Goal: Contribute content: Contribute content

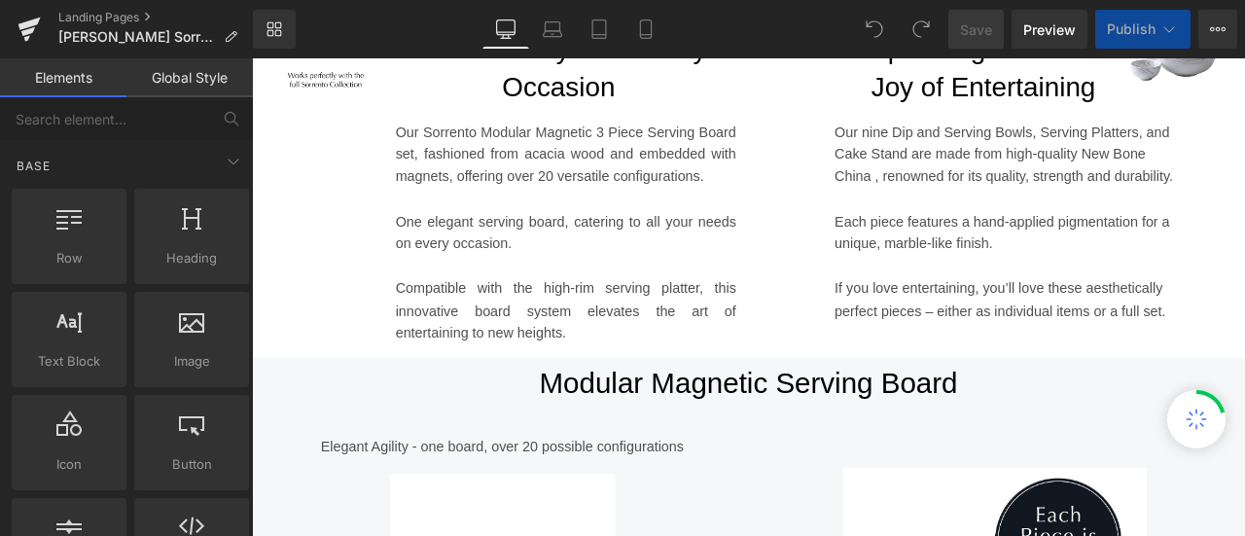
scroll to position [1012, 0]
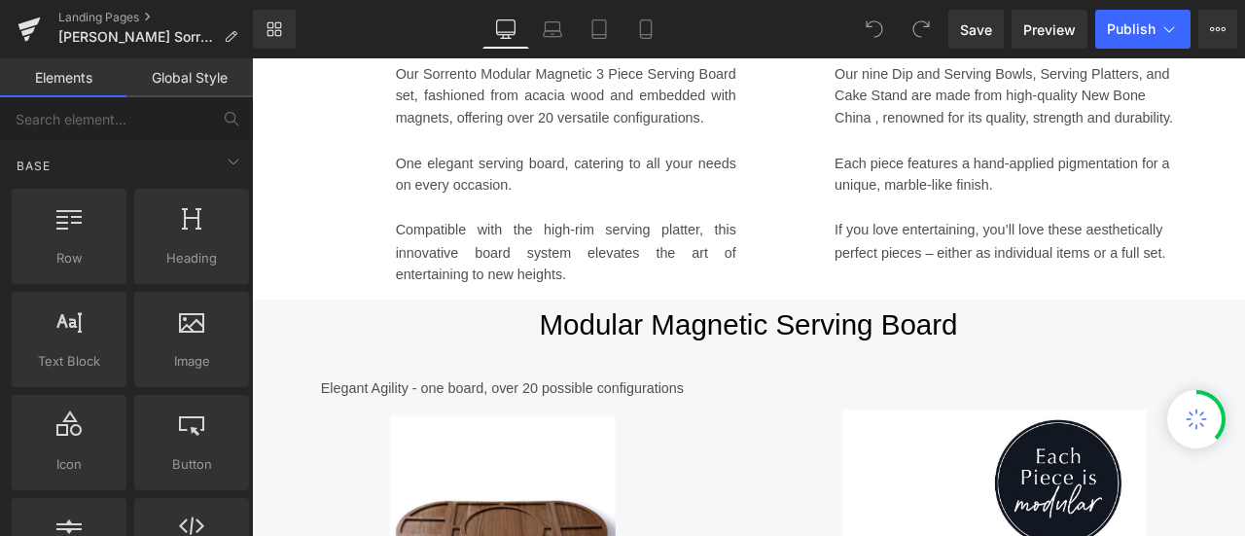
click at [580, 285] on p "Compatible with the high-rim serving platter, this innovative board system elev…" at bounding box center [624, 288] width 404 height 80
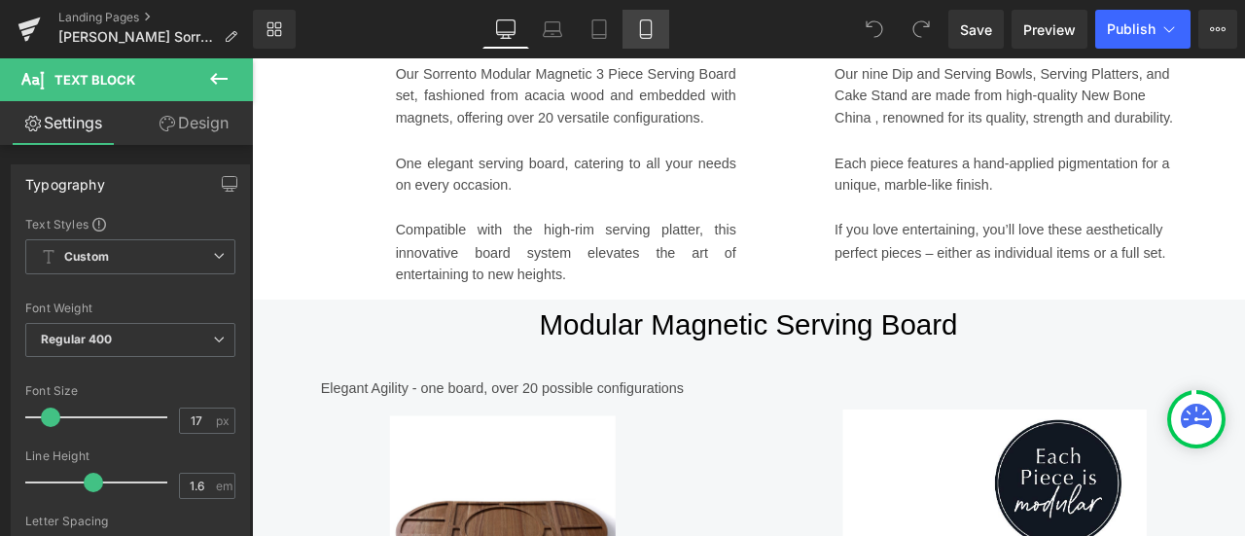
click at [645, 38] on icon at bounding box center [645, 29] width 11 height 18
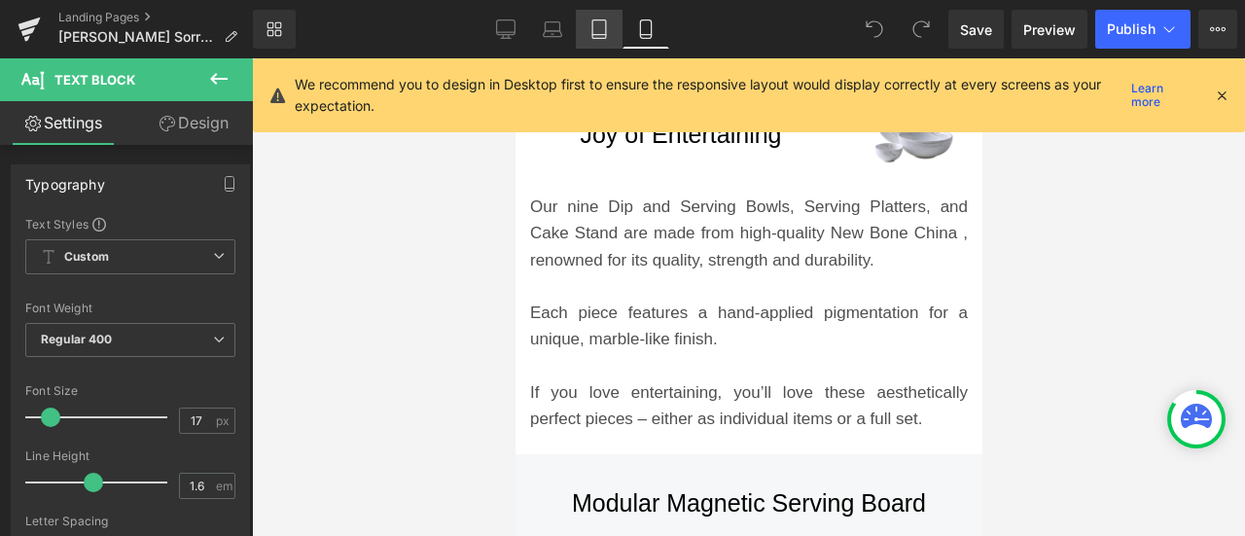
click at [604, 40] on link "Tablet" at bounding box center [599, 29] width 47 height 39
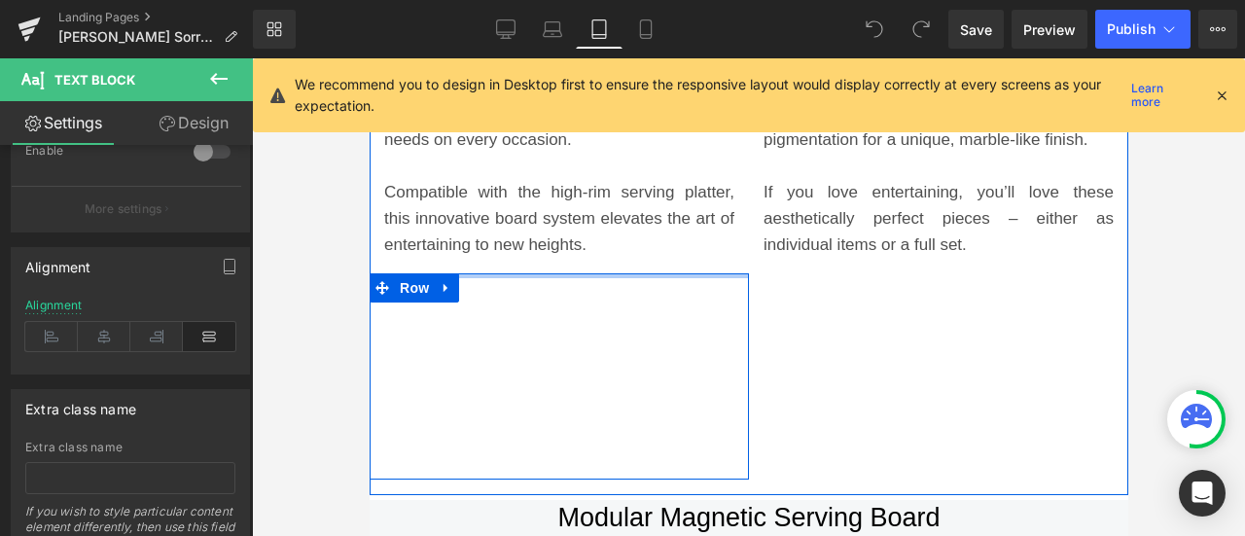
scroll to position [0, 0]
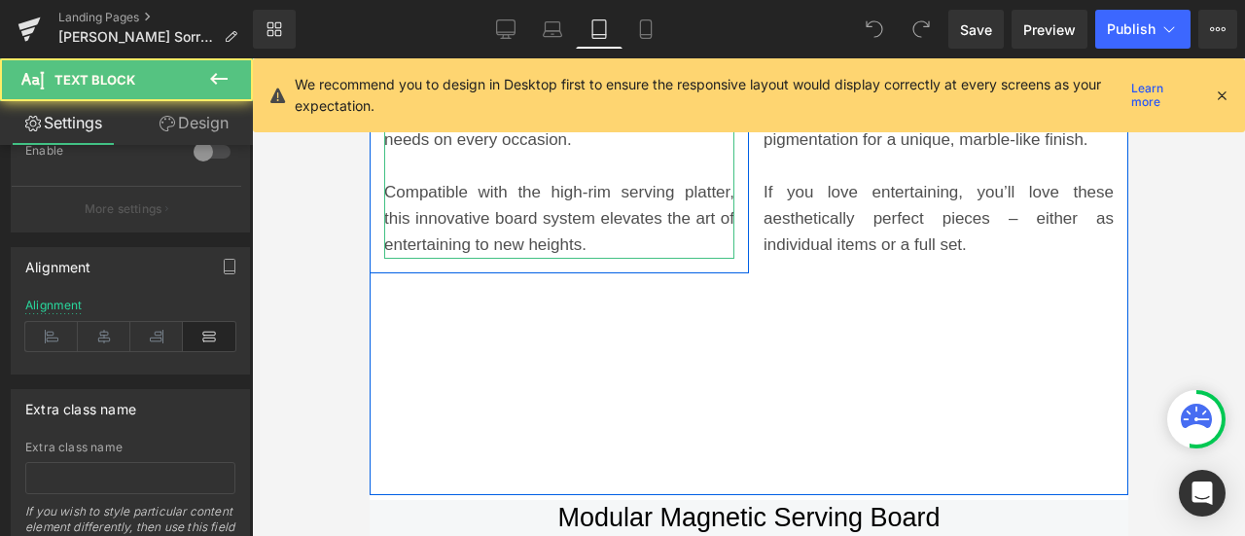
click at [544, 236] on p "Compatible with the high-rim serving platter, this innovative board system elev…" at bounding box center [558, 219] width 350 height 80
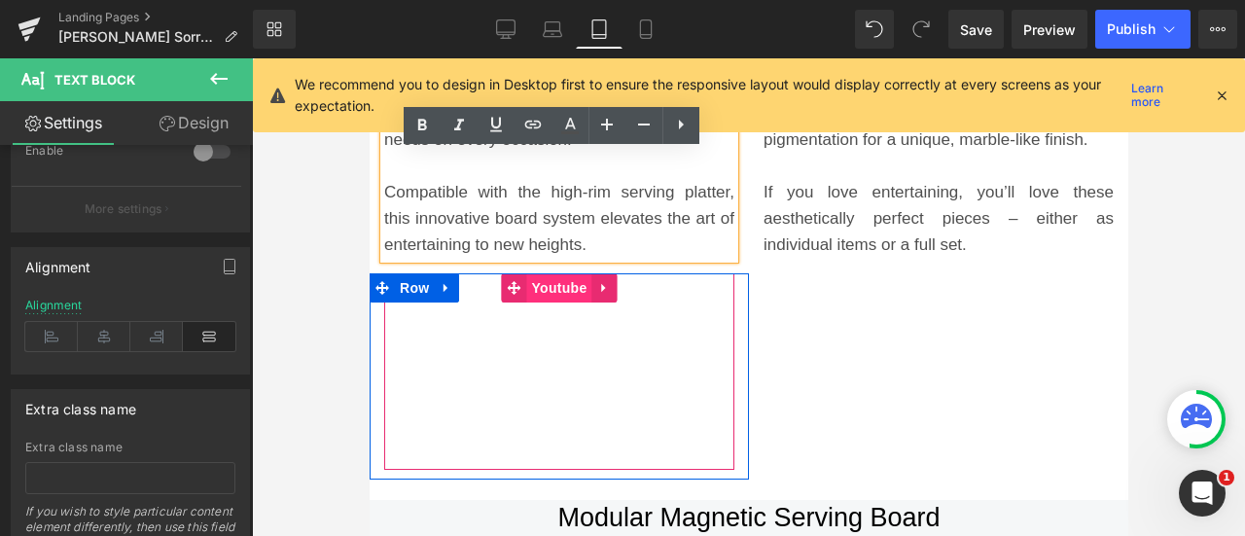
click at [537, 281] on span "Youtube" at bounding box center [557, 287] width 65 height 29
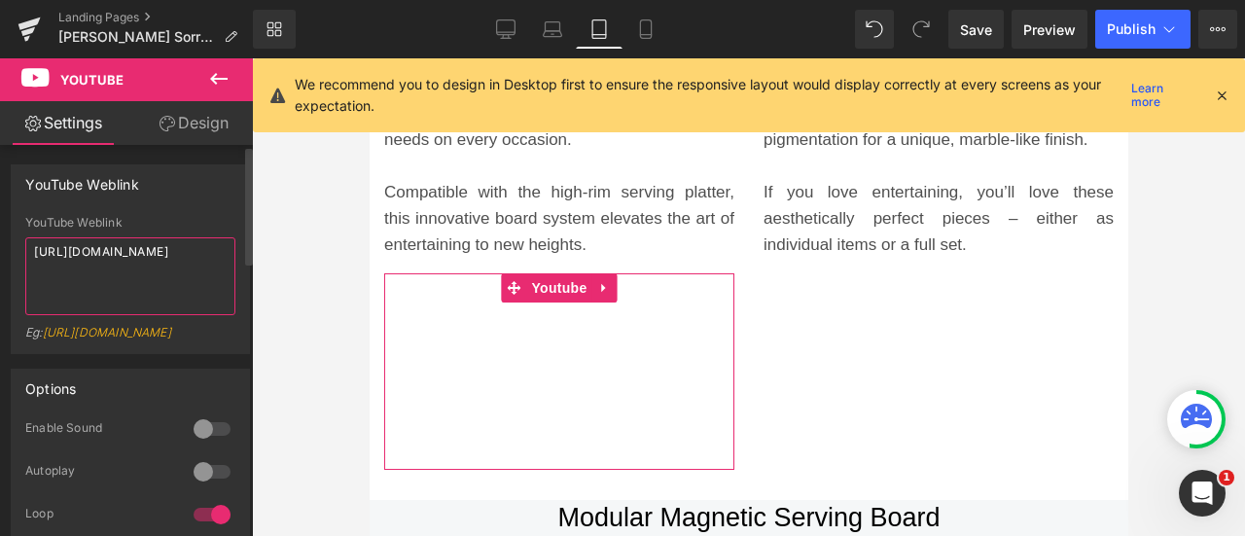
drag, startPoint x: 177, startPoint y: 279, endPoint x: 0, endPoint y: 203, distance: 192.5
click at [0, 203] on div "YouTube Weblink YouTube Weblink [URL][DOMAIN_NAME] Eg: [URL][DOMAIN_NAME]" at bounding box center [131, 252] width 262 height 204
paste textarea "[DOMAIN_NAME][URL]"
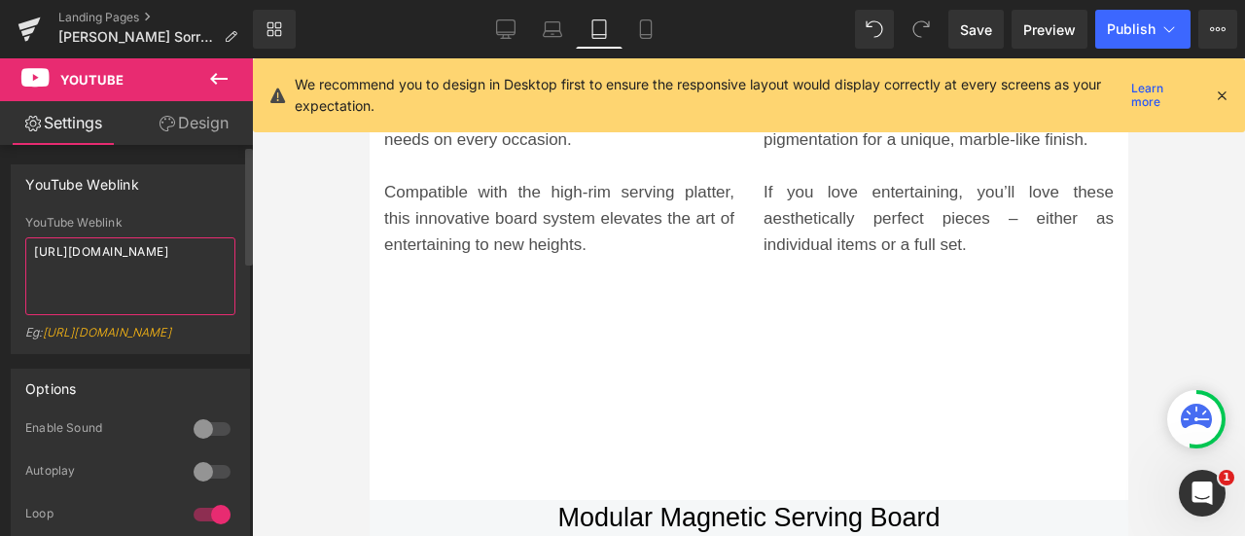
paste textarea "[DOMAIN_NAME][URL]"
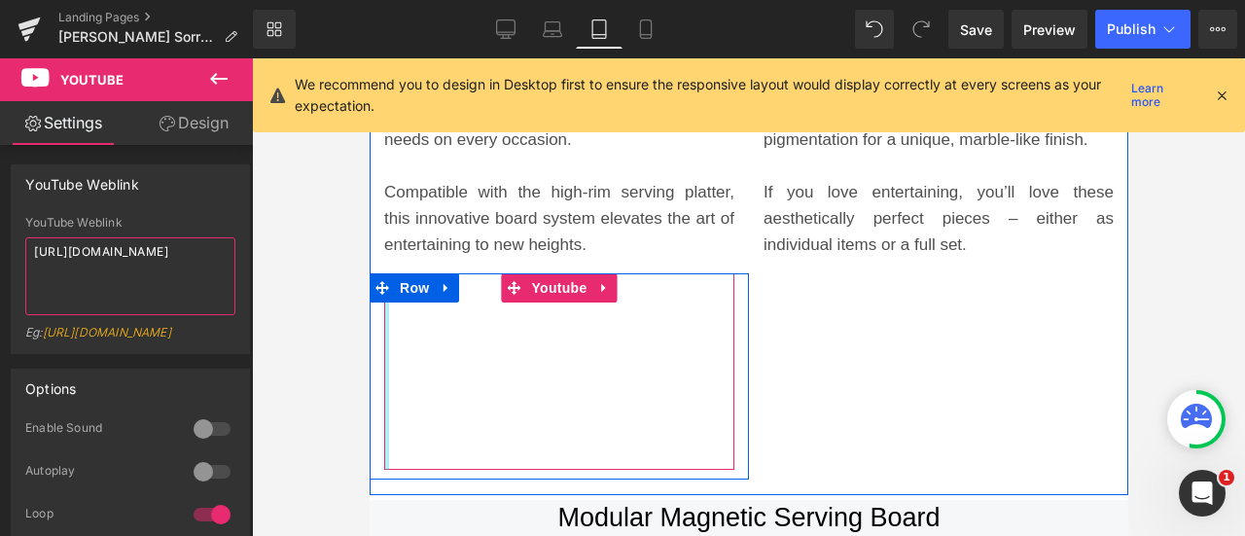
type textarea "[URL][DOMAIN_NAME]"
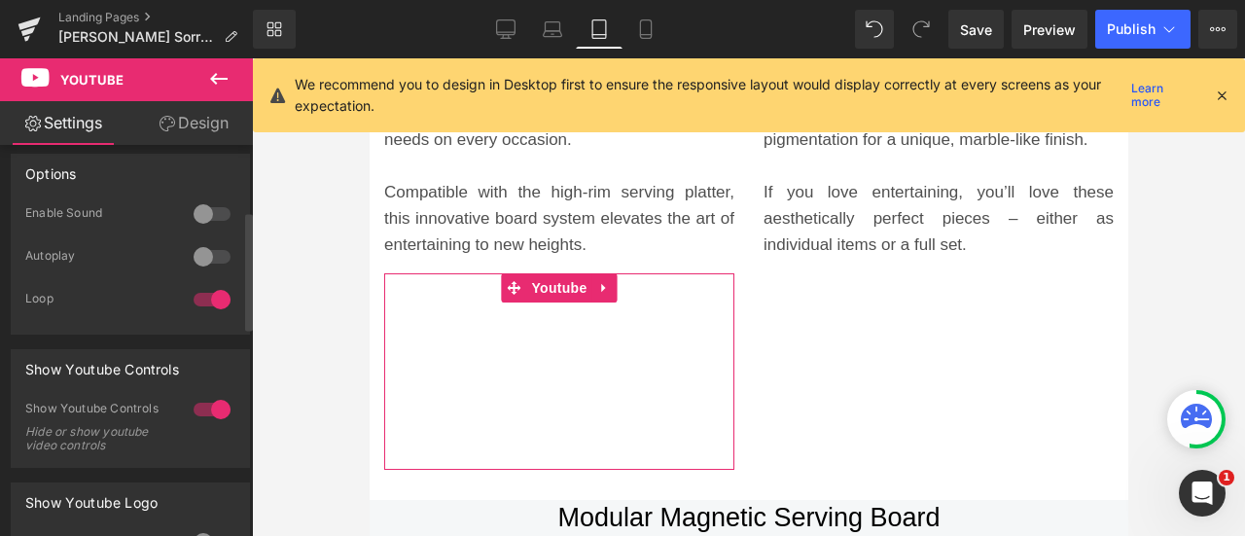
scroll to position [216, 0]
click at [209, 271] on div at bounding box center [212, 255] width 47 height 31
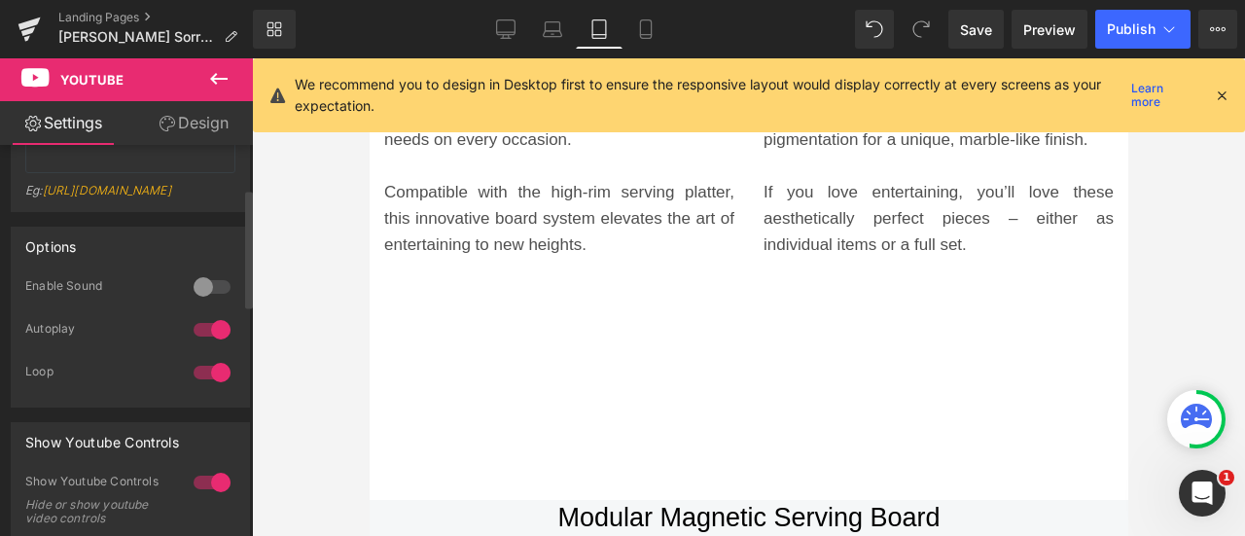
scroll to position [0, 0]
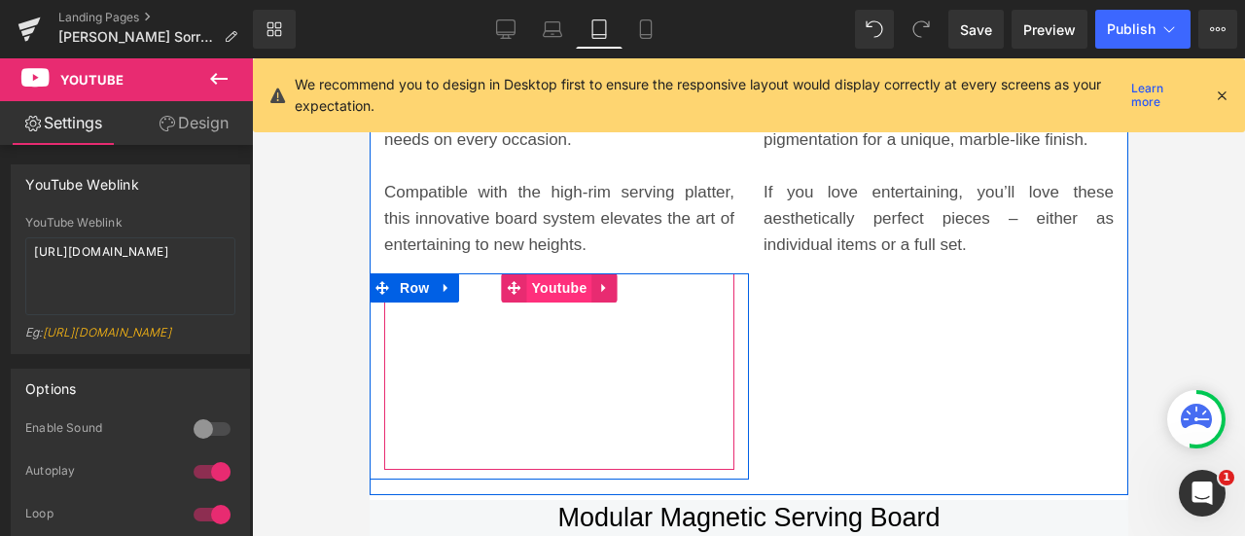
click at [552, 291] on span "Youtube" at bounding box center [557, 287] width 65 height 29
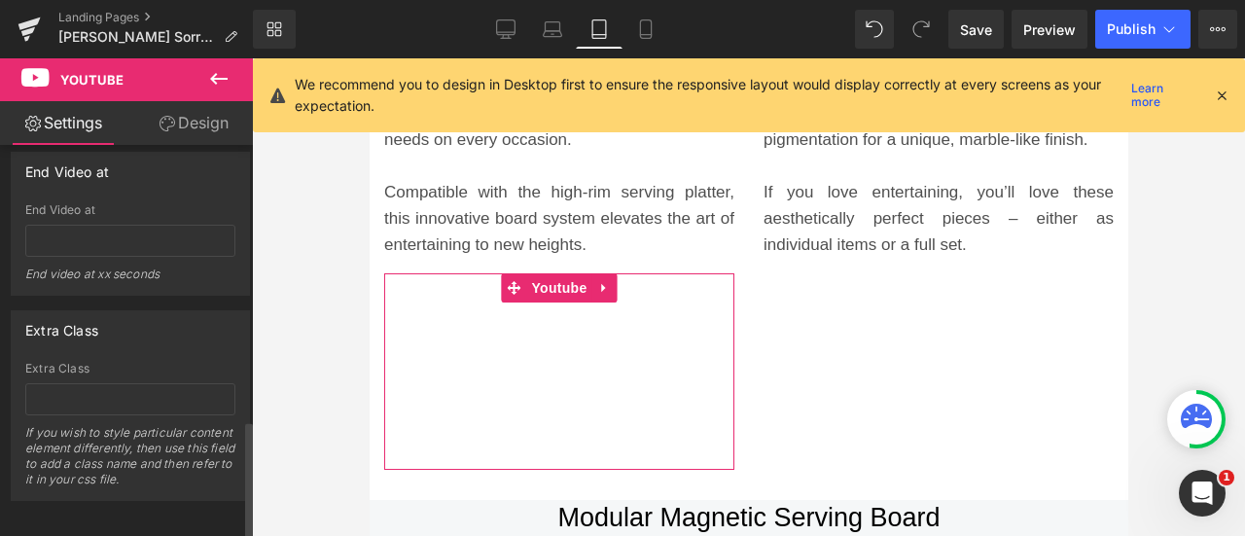
scroll to position [905, 0]
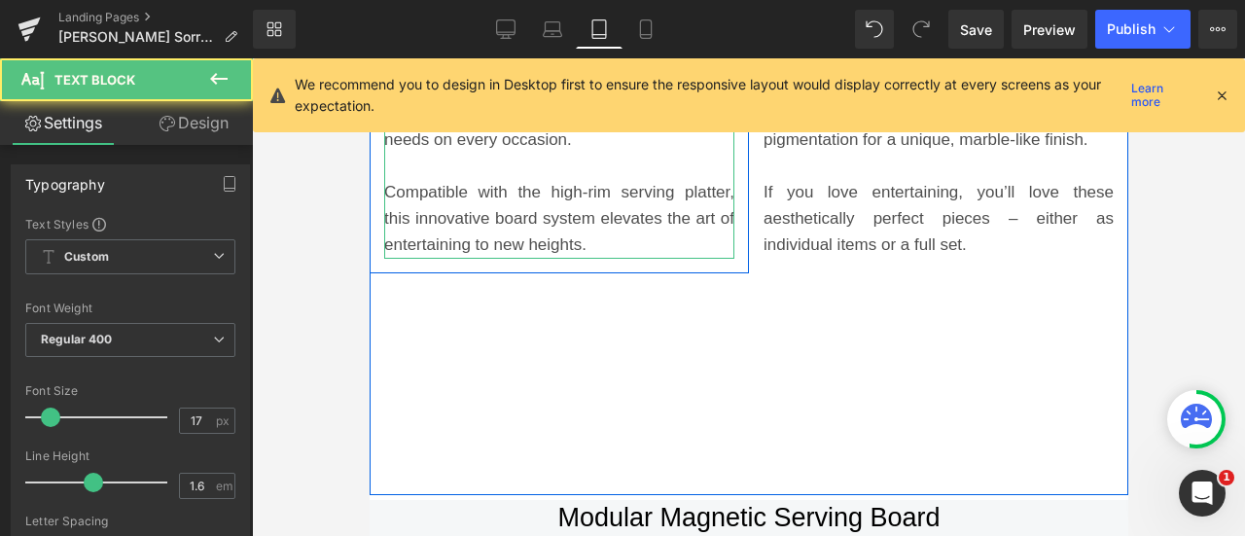
click at [527, 203] on p "Compatible with the high-rim serving platter, this innovative board system elev…" at bounding box center [558, 219] width 350 height 80
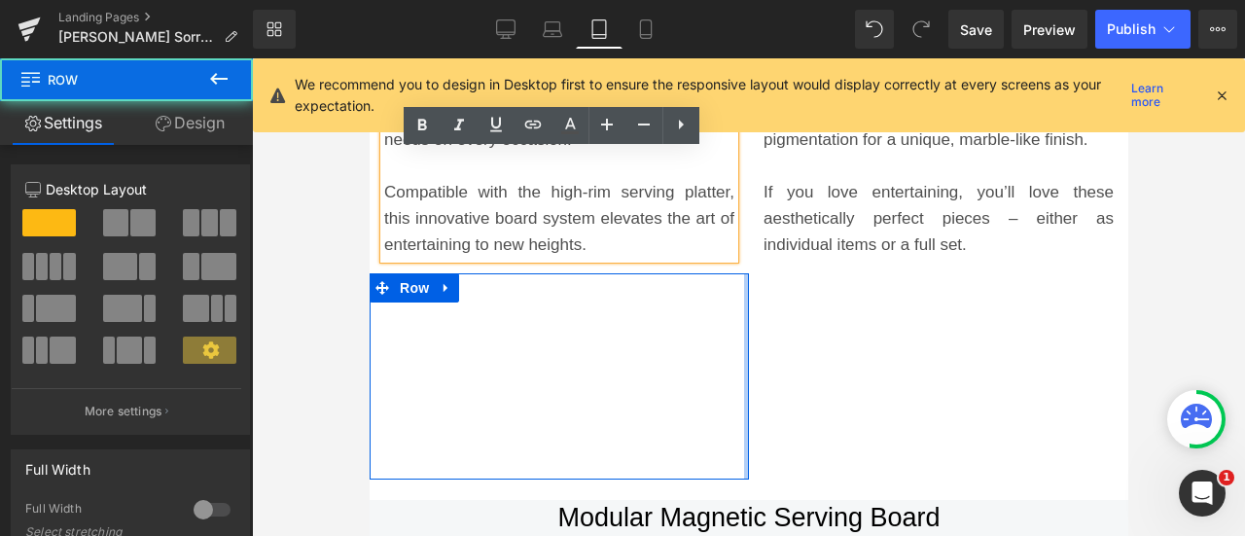
click at [743, 308] on div at bounding box center [745, 376] width 5 height 207
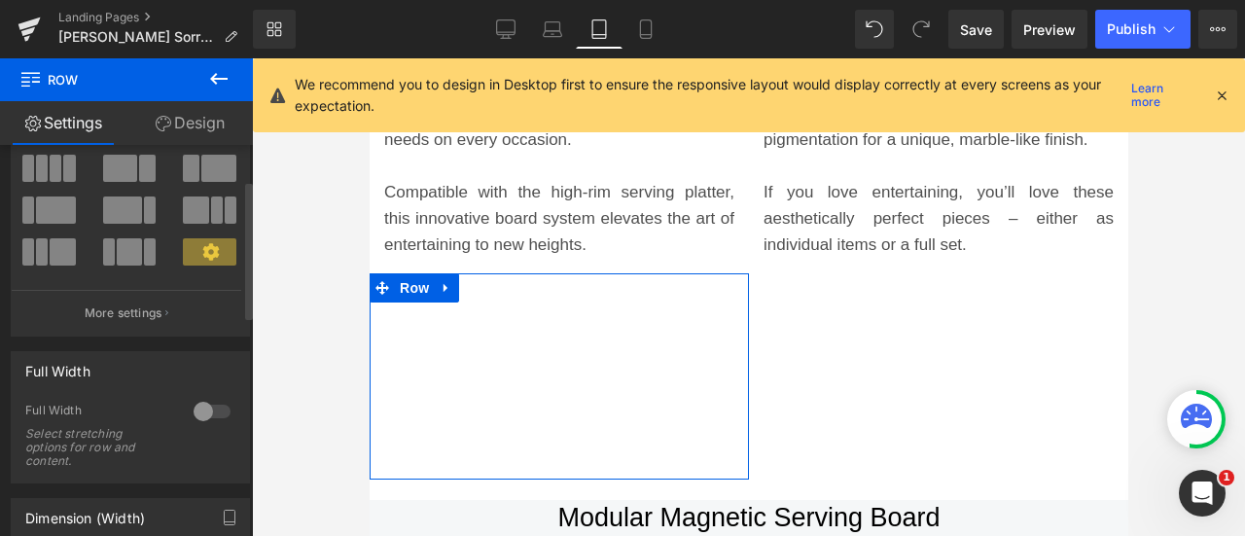
scroll to position [0, 0]
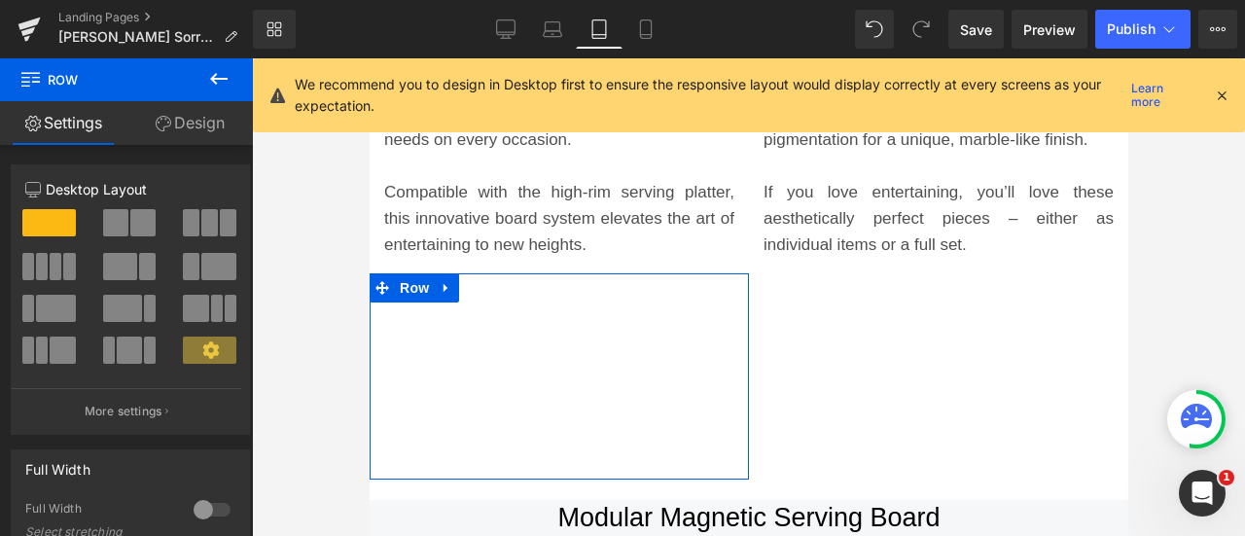
click at [206, 143] on link "Design" at bounding box center [189, 123] width 126 height 44
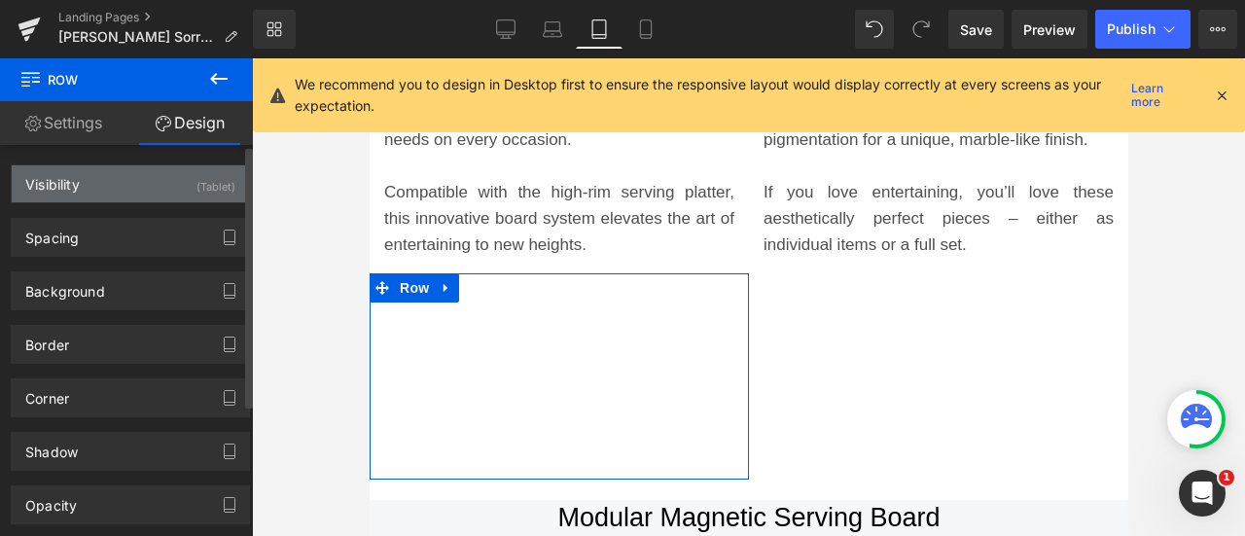
click at [184, 177] on div "Visibility (Tablet)" at bounding box center [130, 183] width 237 height 37
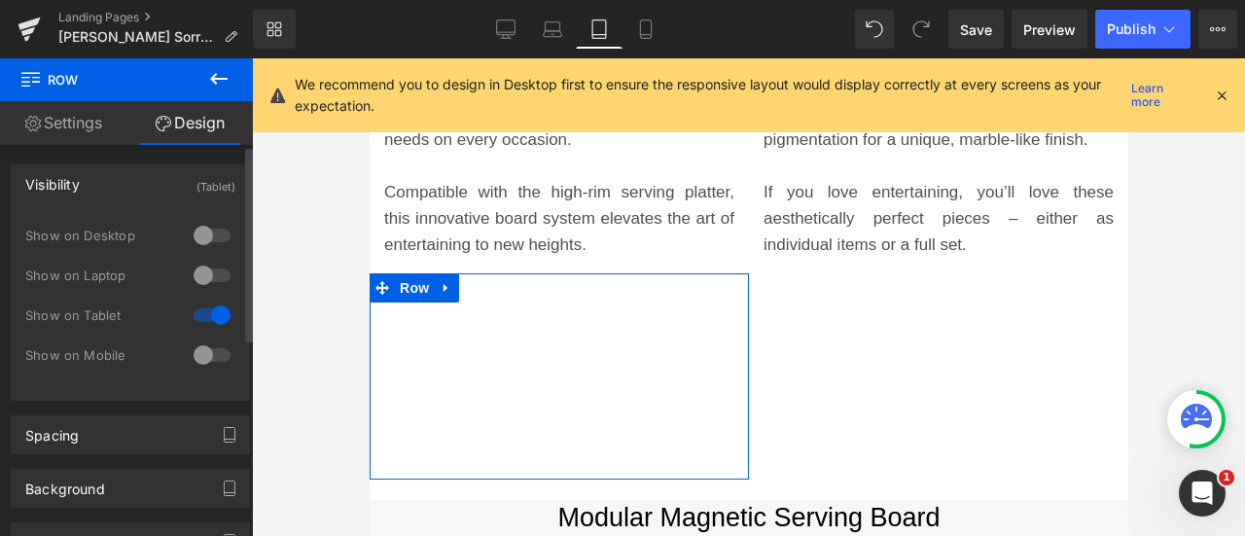
click at [202, 273] on div at bounding box center [212, 275] width 47 height 31
click at [206, 242] on div at bounding box center [212, 235] width 47 height 31
click at [210, 349] on div at bounding box center [212, 354] width 47 height 31
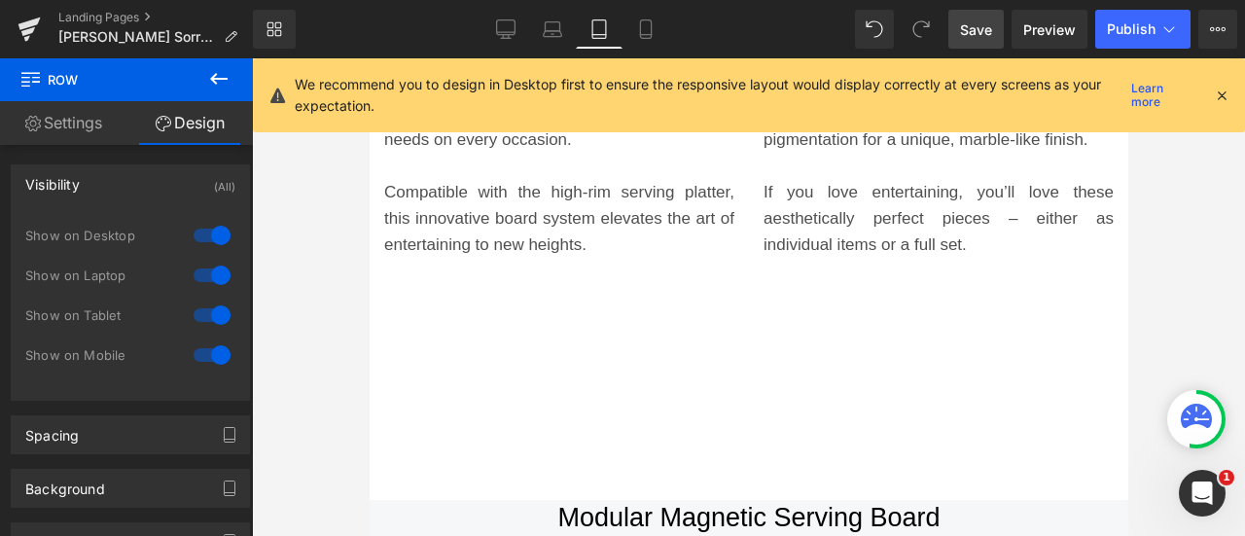
click at [996, 24] on link "Save" at bounding box center [975, 29] width 55 height 39
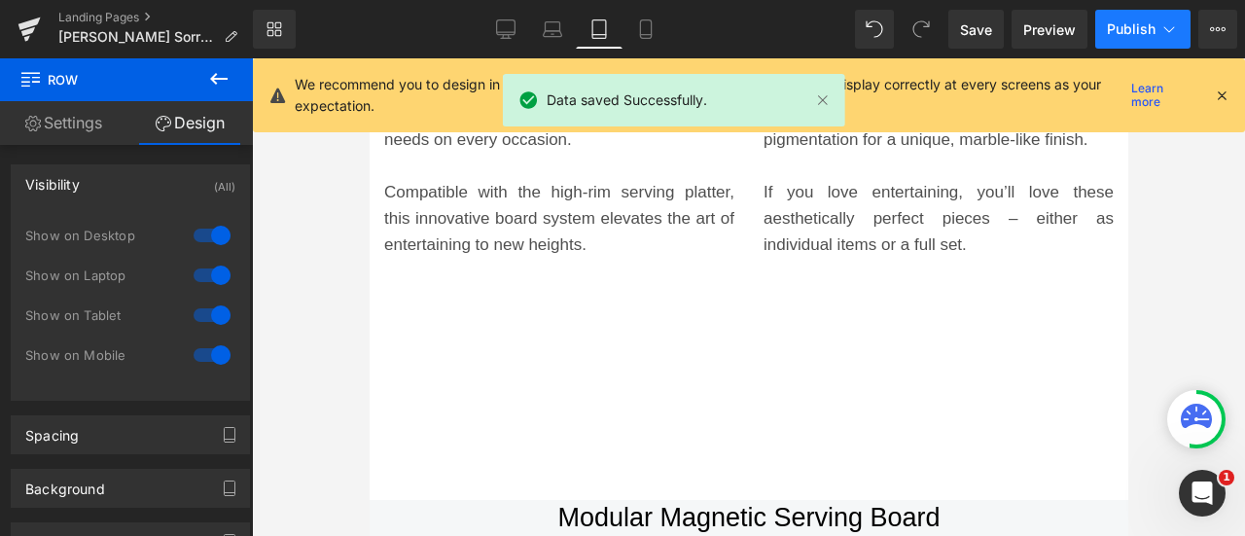
click at [1137, 21] on span "Publish" at bounding box center [1131, 29] width 49 height 16
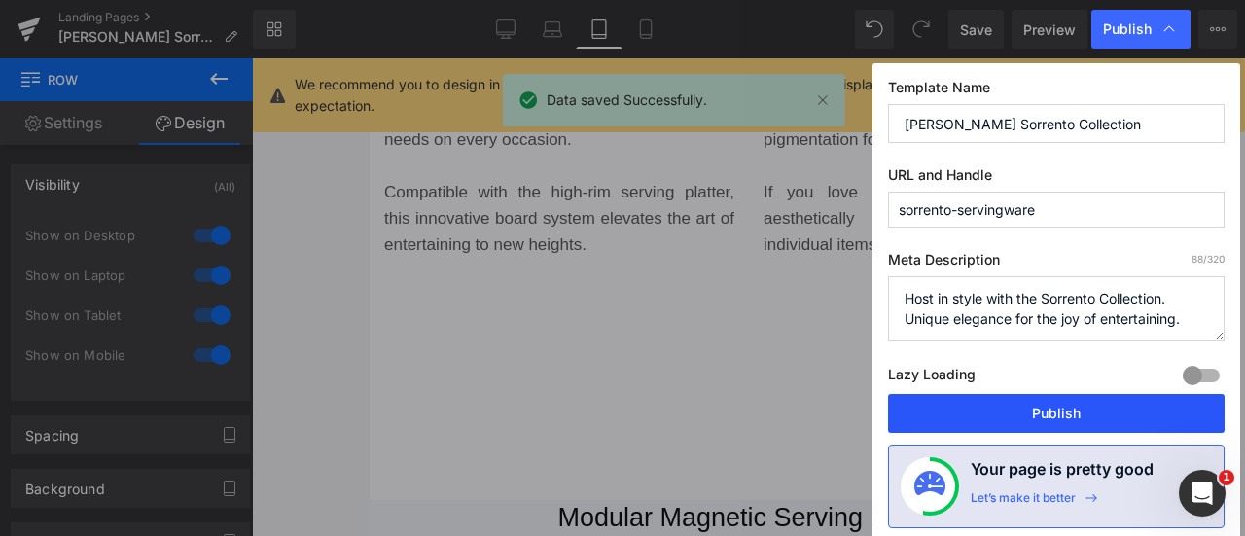
click at [1115, 416] on button "Publish" at bounding box center [1056, 413] width 336 height 39
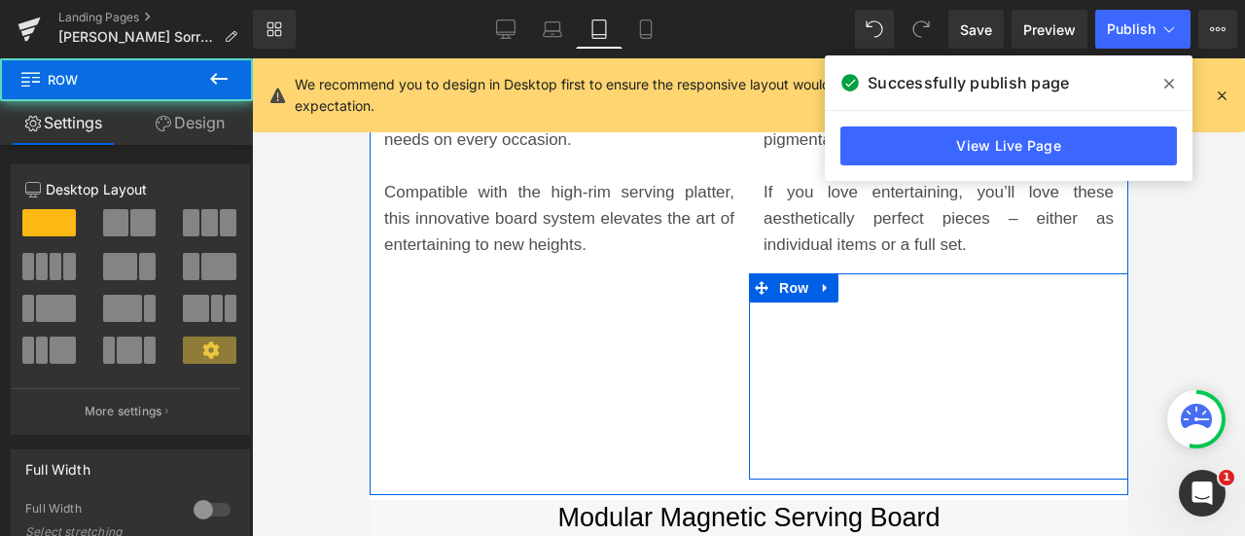
click at [1108, 332] on div "Youtube" at bounding box center [937, 371] width 379 height 197
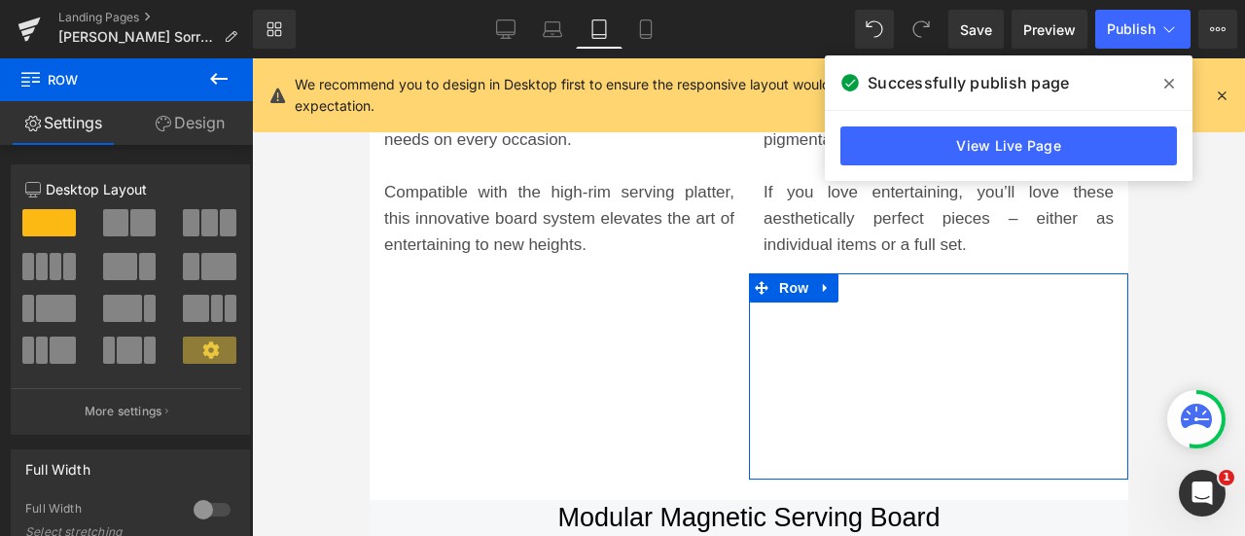
click at [192, 134] on link "Design" at bounding box center [189, 123] width 126 height 44
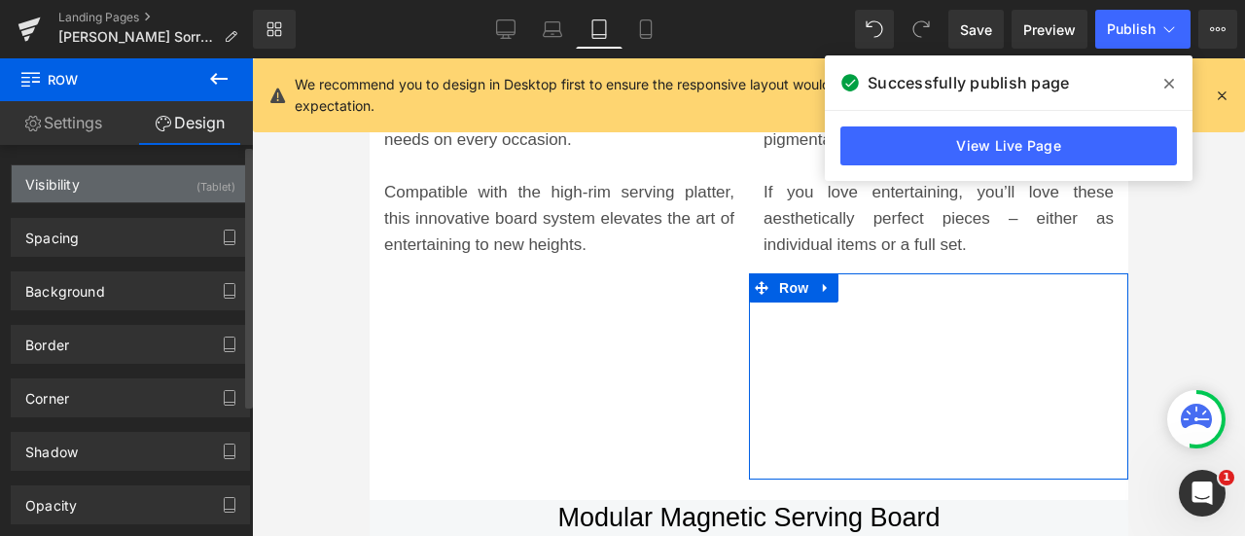
click at [173, 200] on div "Visibility (Tablet)" at bounding box center [130, 183] width 237 height 37
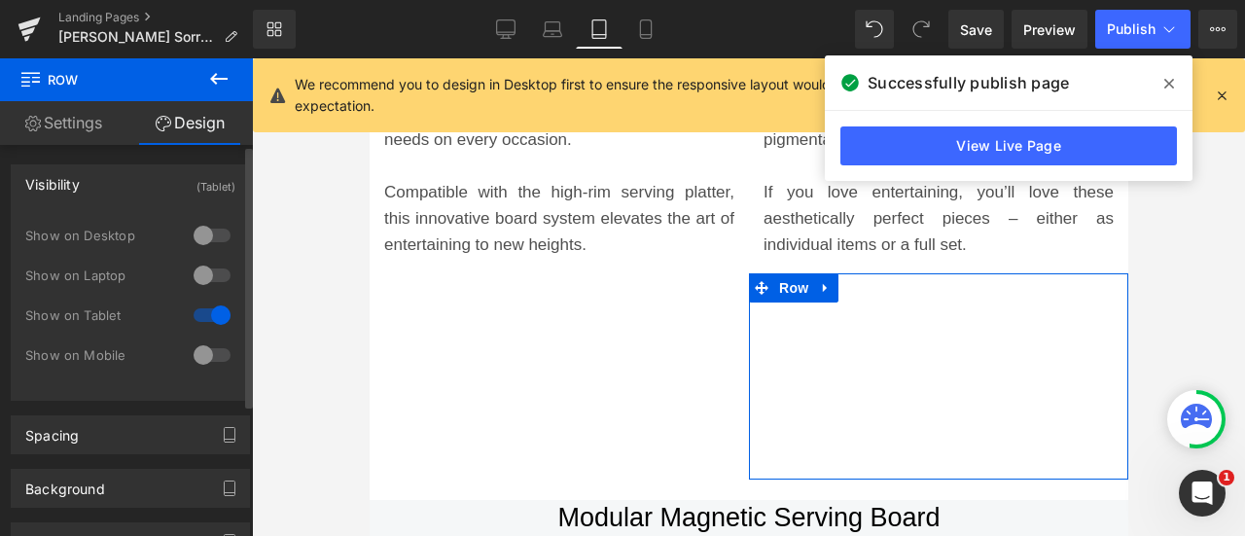
click at [208, 228] on div at bounding box center [212, 235] width 47 height 31
click at [211, 262] on div at bounding box center [212, 275] width 47 height 31
click at [214, 351] on div at bounding box center [212, 354] width 47 height 31
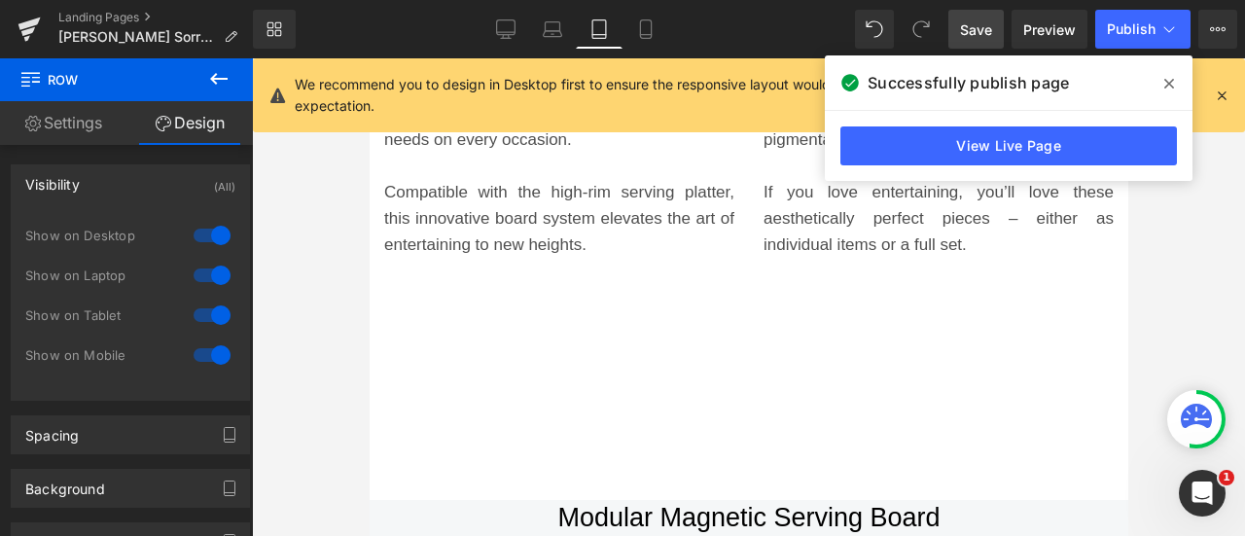
click at [982, 20] on span "Save" at bounding box center [976, 29] width 32 height 20
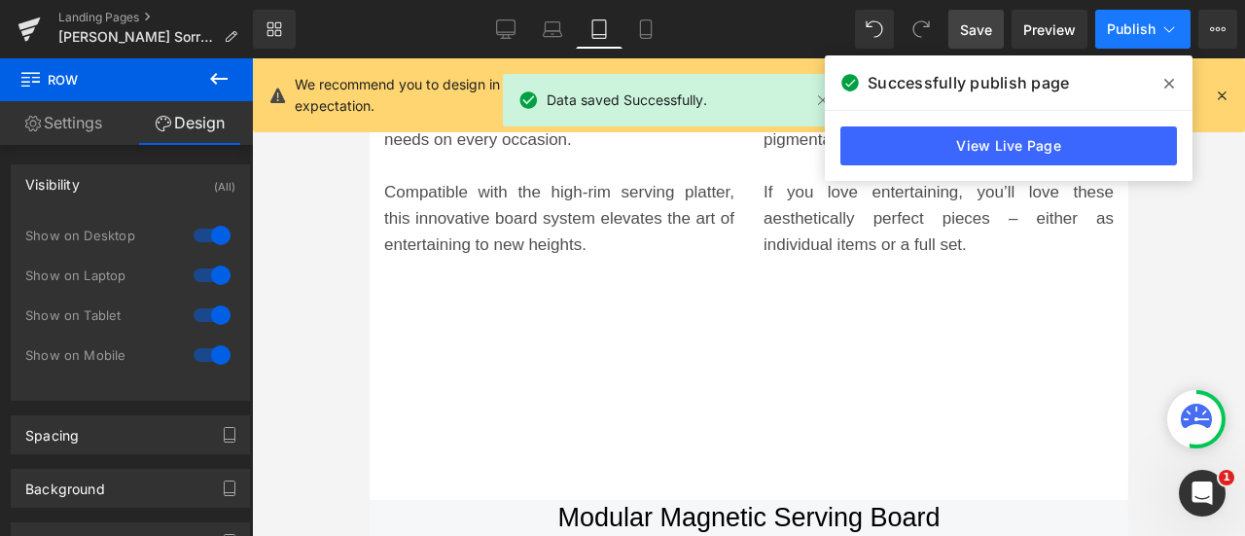
click at [1136, 24] on span "Publish" at bounding box center [1131, 29] width 49 height 16
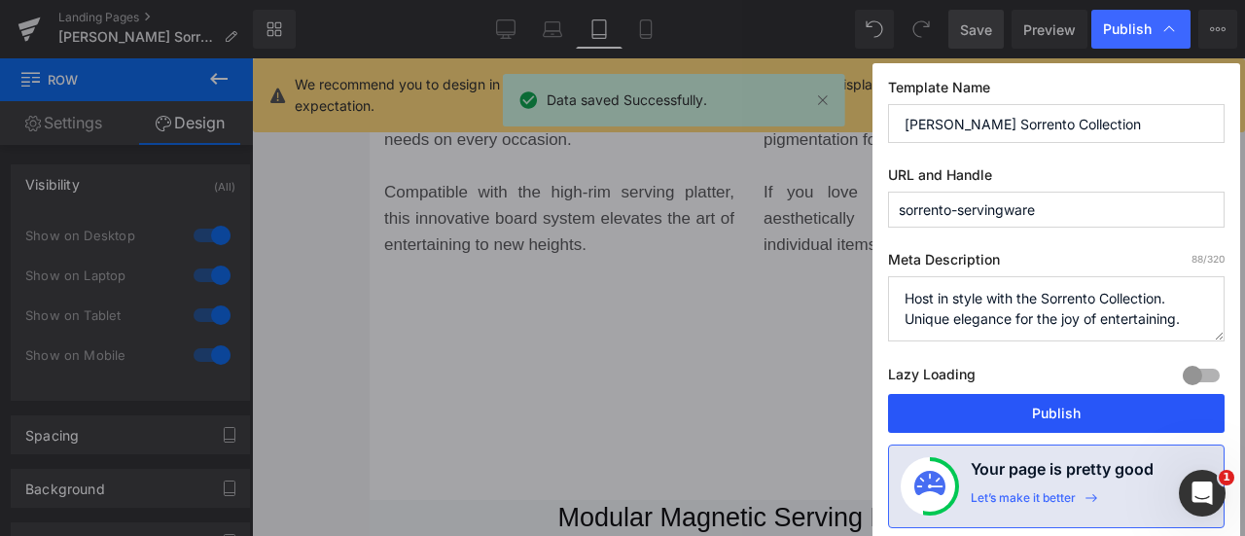
click at [1139, 417] on button "Publish" at bounding box center [1056, 413] width 336 height 39
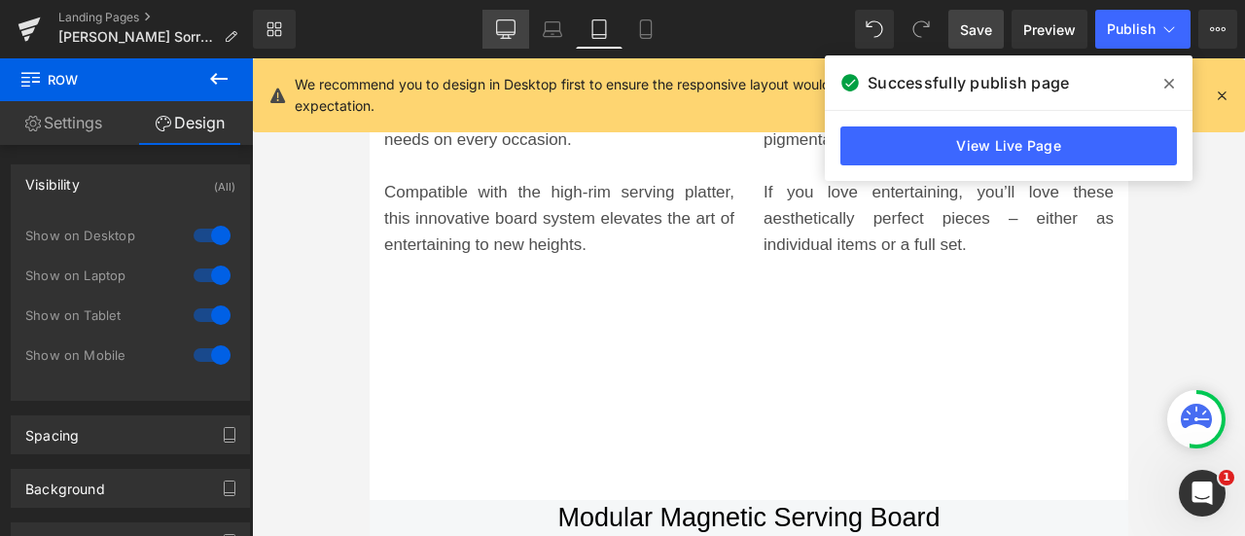
click at [486, 29] on link "Desktop" at bounding box center [505, 29] width 47 height 39
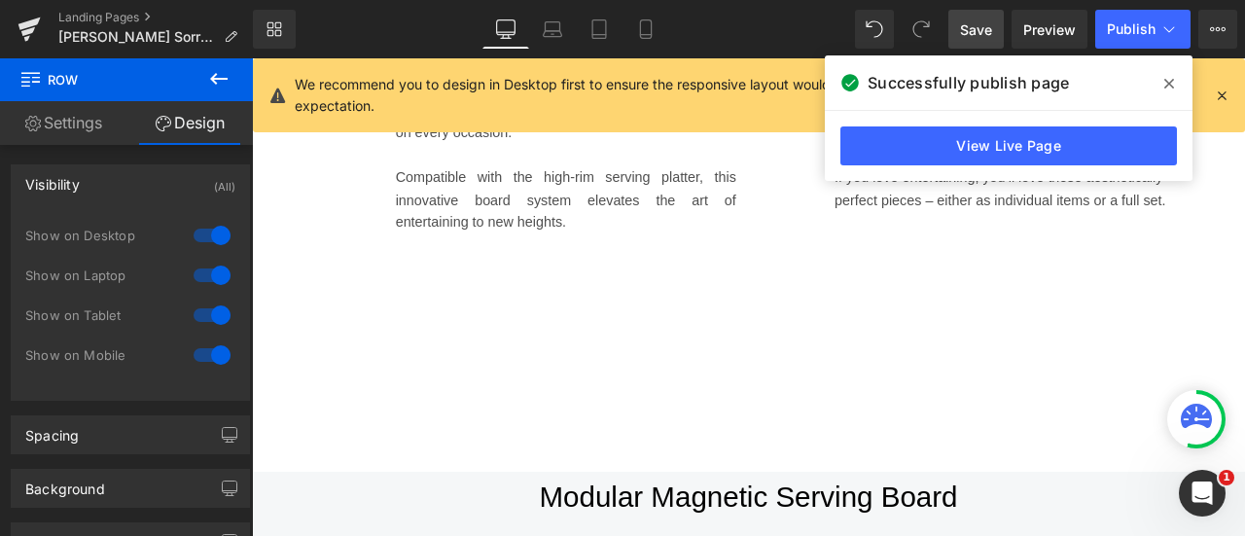
scroll to position [22, 1146]
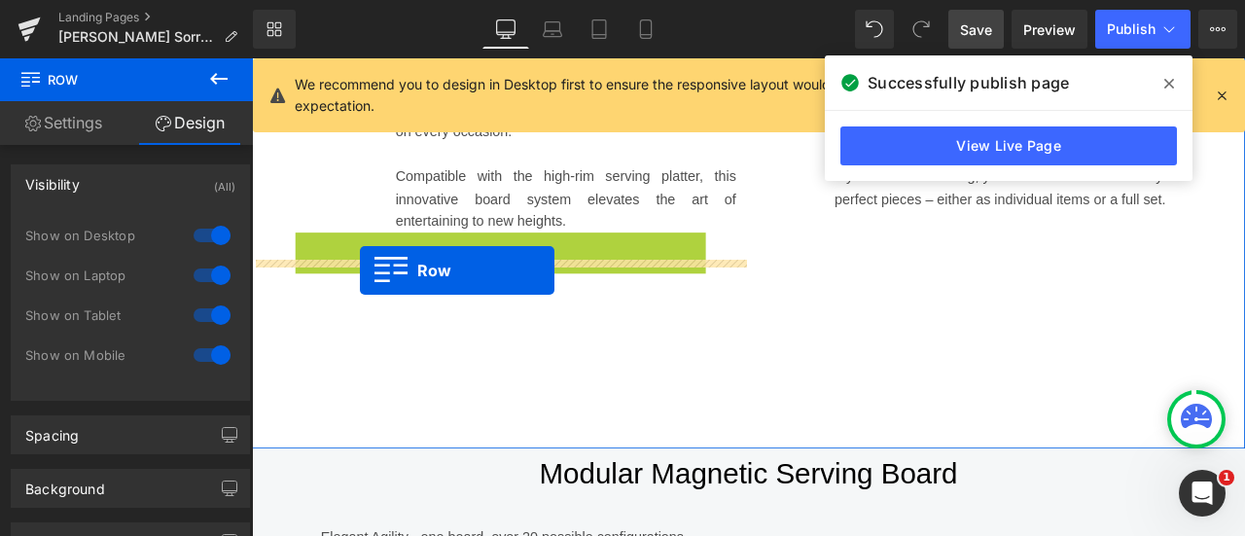
drag, startPoint x: 311, startPoint y: 307, endPoint x: 379, endPoint y: 309, distance: 68.1
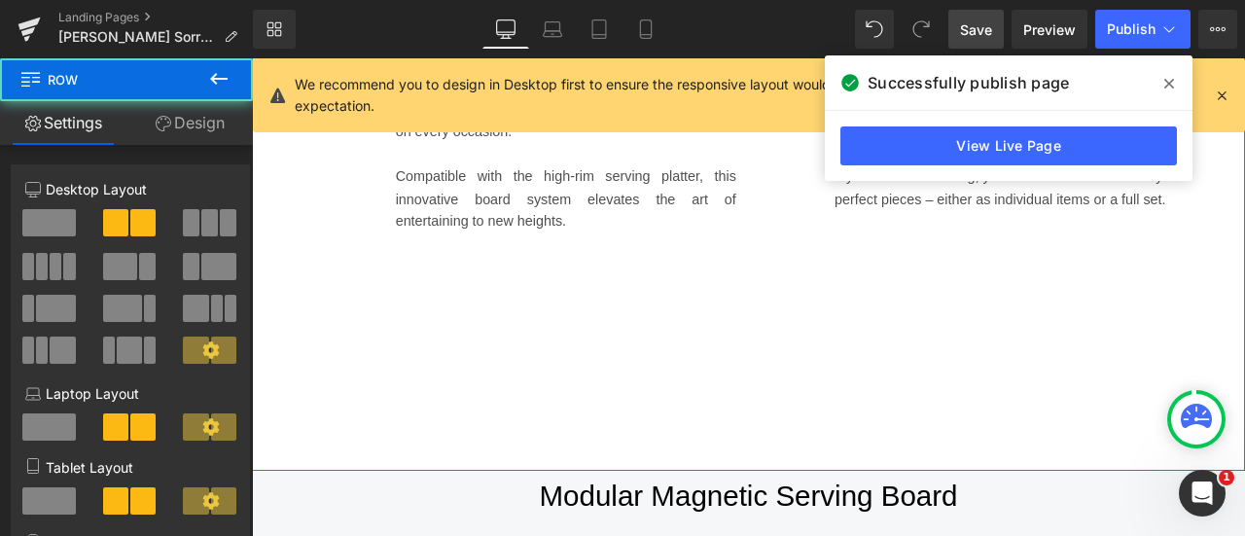
click at [273, 406] on div "Image Effortless Style for Every Occasion Heading Row Our Sorrento Modular Magn…" at bounding box center [546, 175] width 588 height 713
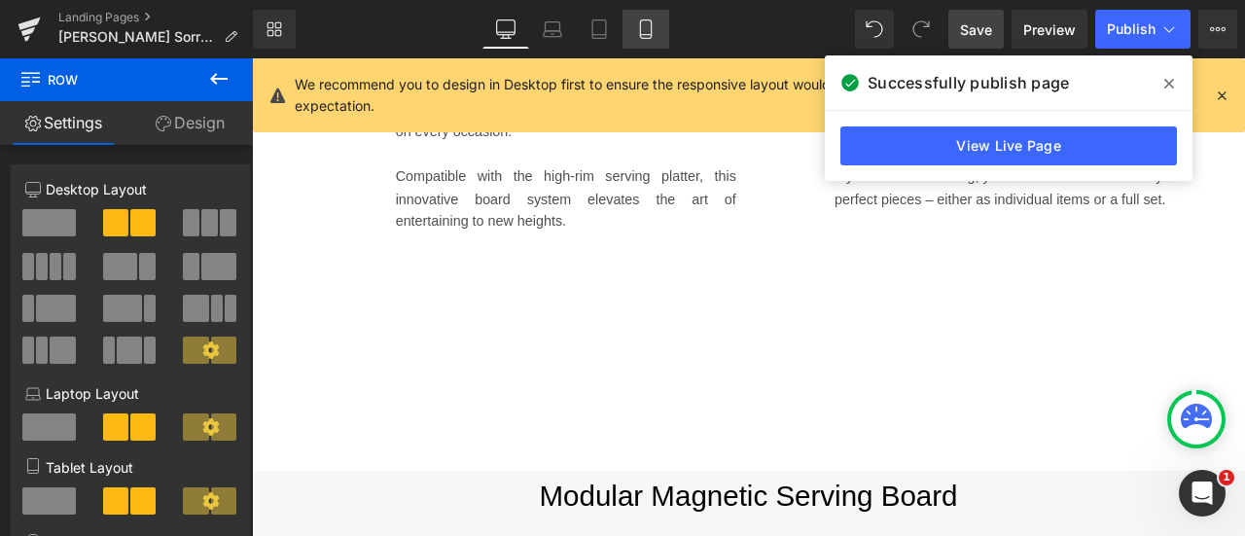
click at [648, 42] on link "Mobile" at bounding box center [645, 29] width 47 height 39
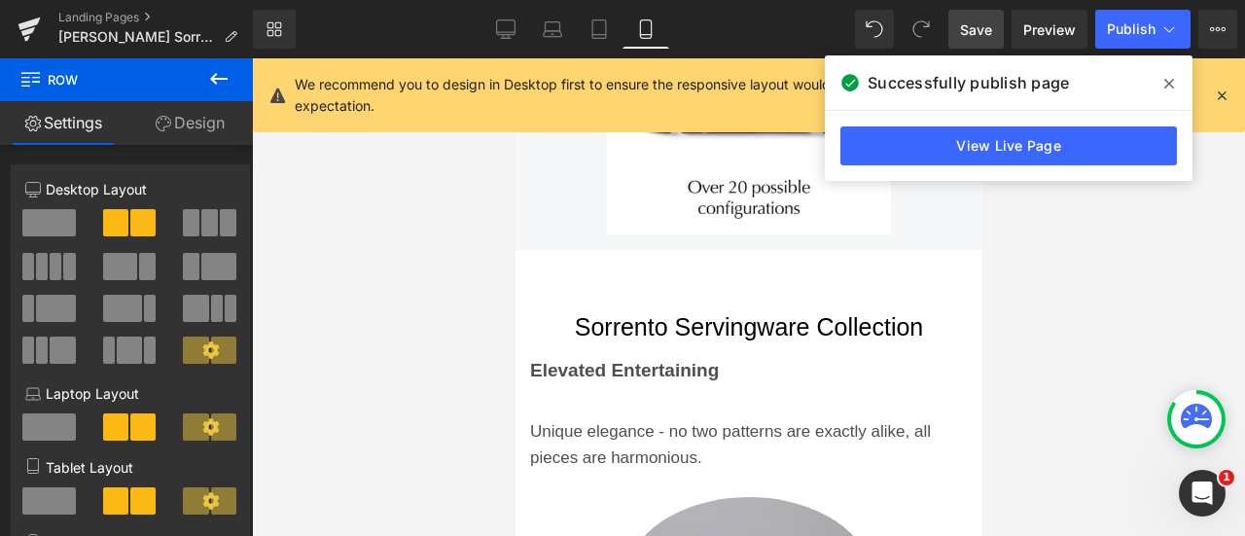
scroll to position [2407, 0]
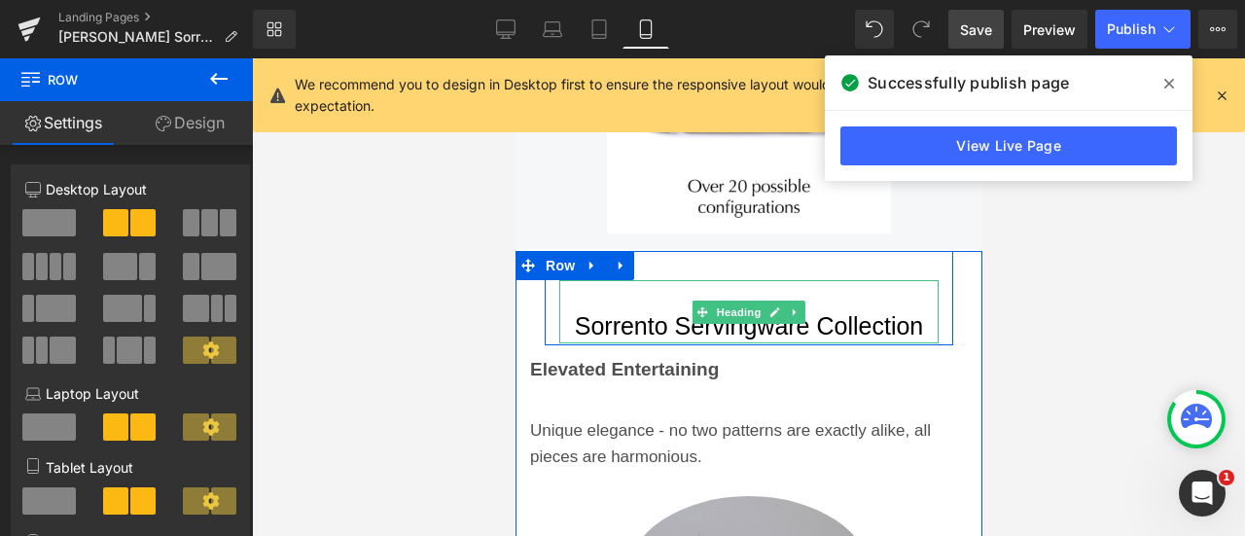
click at [914, 280] on div "Sorrento Servingware Collection" at bounding box center [747, 311] width 379 height 63
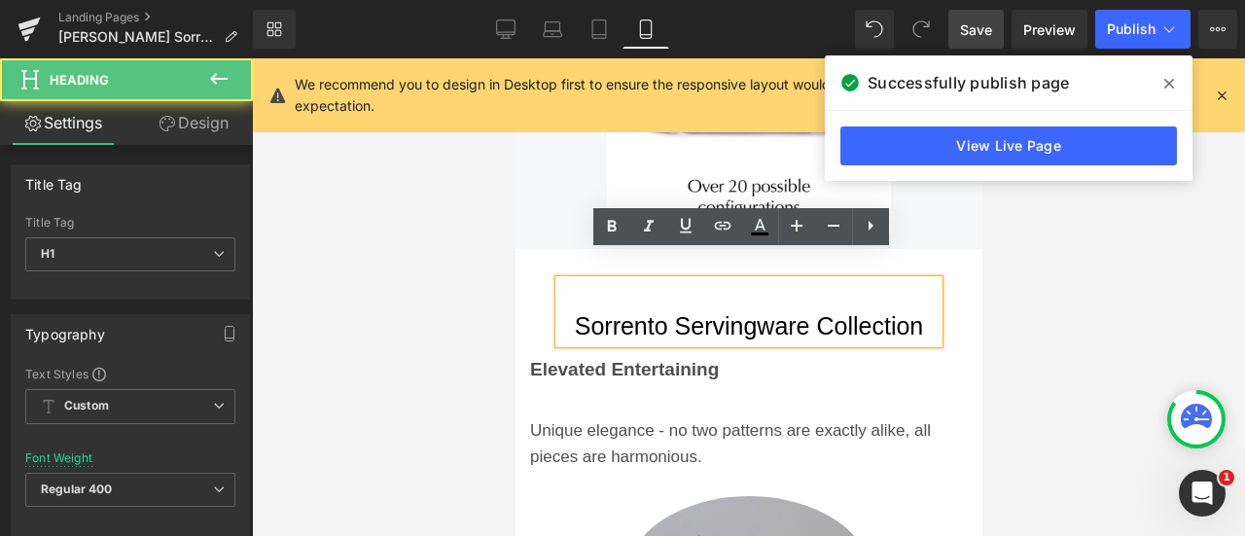
click at [911, 280] on div "Sorrento Servingware Collection" at bounding box center [747, 311] width 379 height 63
click at [871, 280] on div "Sorrento Servingware Collection" at bounding box center [747, 311] width 379 height 63
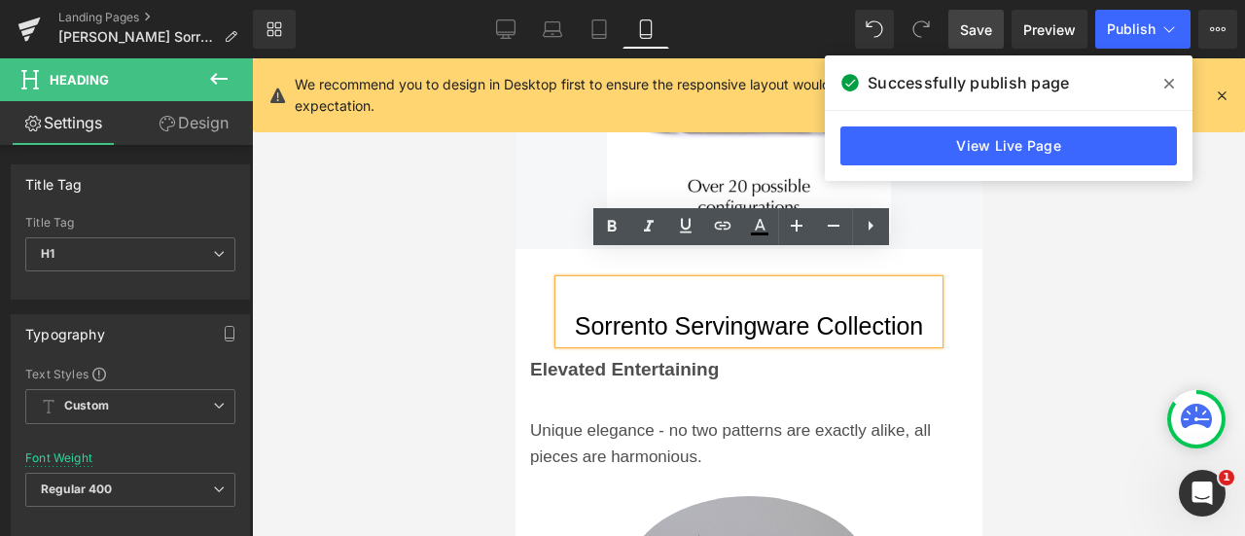
click at [849, 280] on div "Sorrento Servingware Collection" at bounding box center [747, 311] width 379 height 63
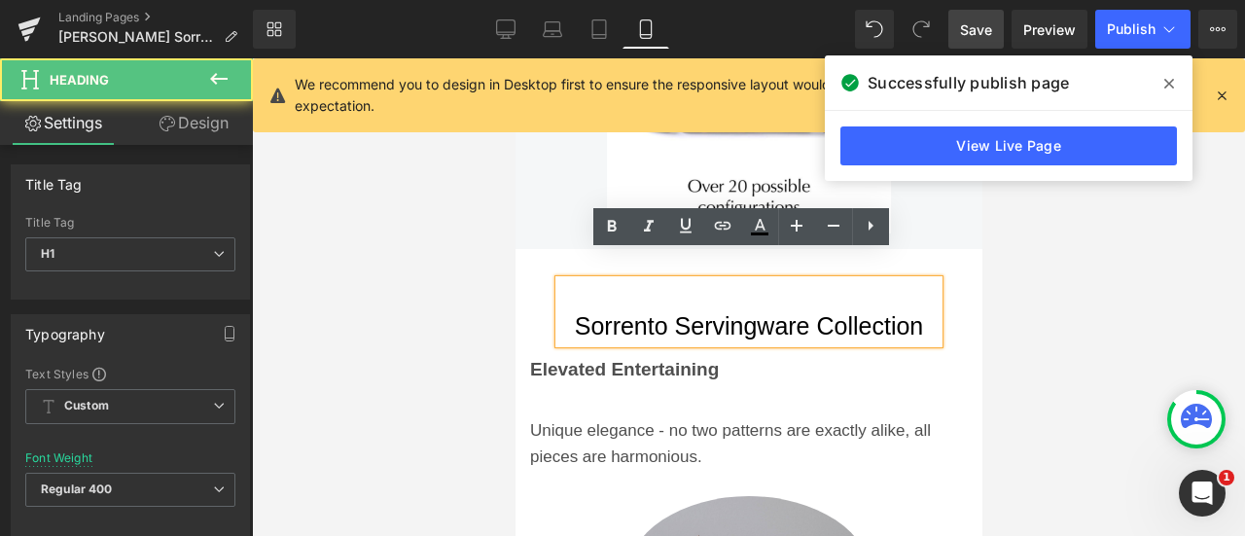
click at [955, 294] on div "Sorrento Servingware Collection Heading Row" at bounding box center [748, 298] width 438 height 94
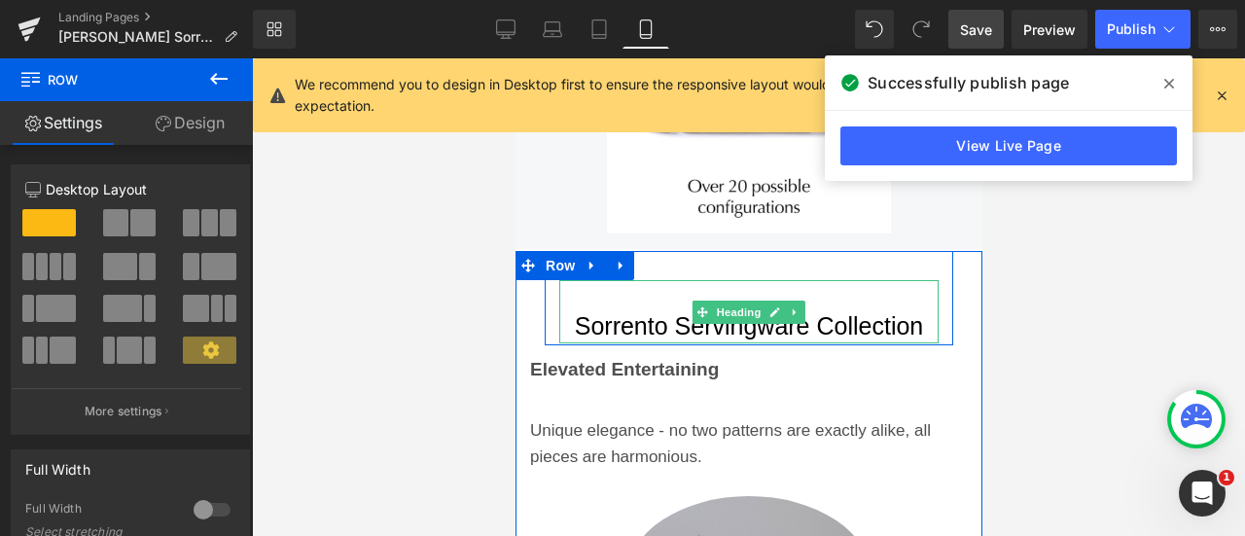
click at [807, 280] on div "Sorrento Servingware Collection" at bounding box center [747, 311] width 379 height 63
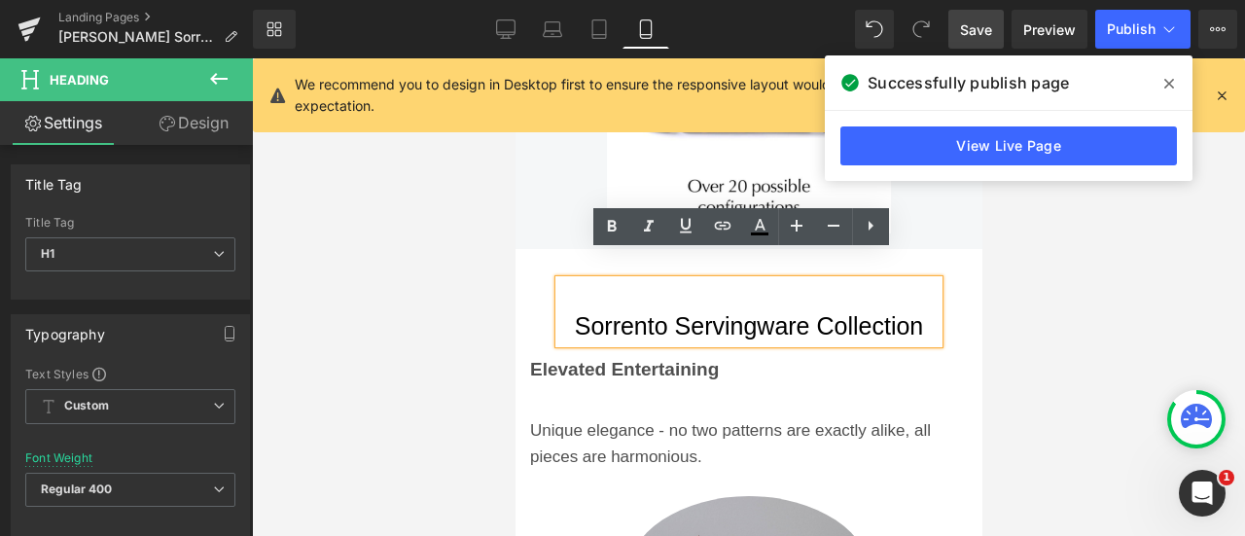
click at [578, 309] on h1 "Sorrento Servingware Collection" at bounding box center [747, 326] width 379 height 34
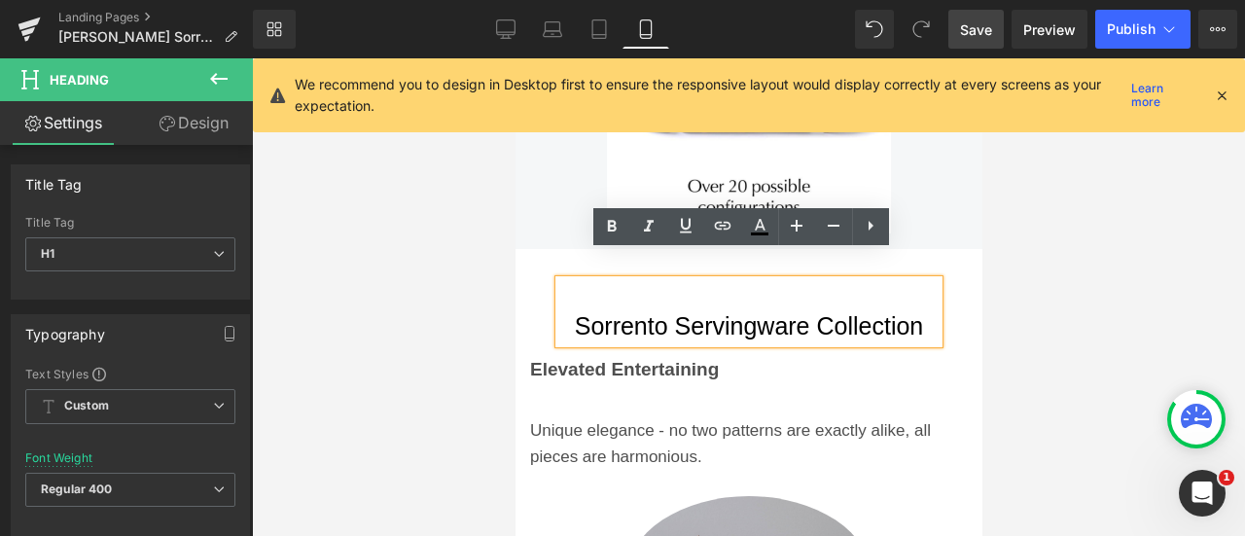
click at [733, 280] on div "Sorrento Servingware Collection" at bounding box center [747, 311] width 379 height 63
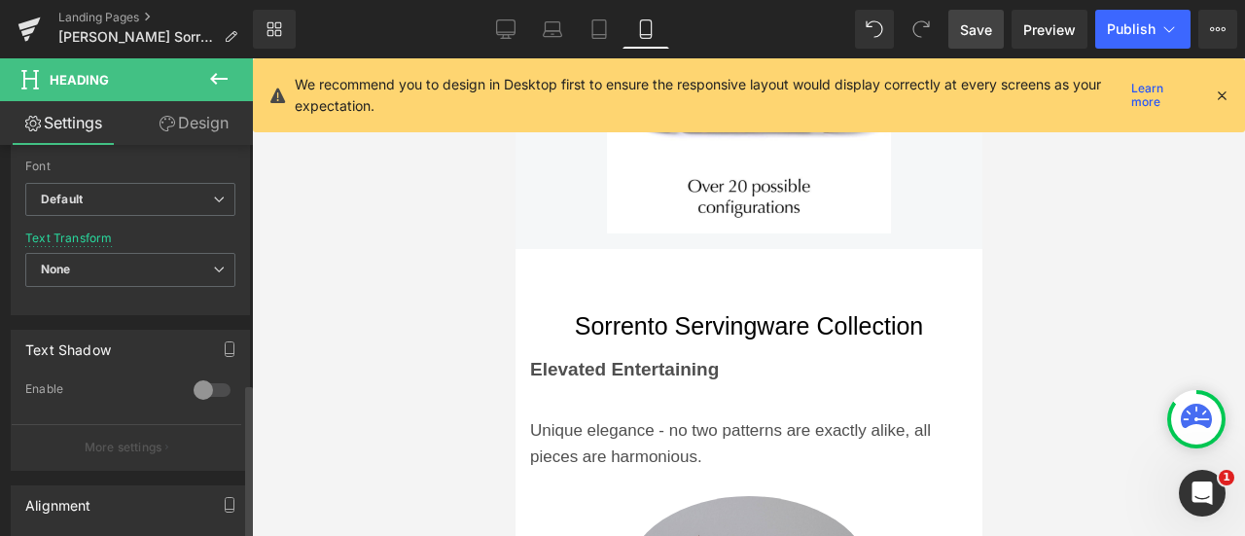
scroll to position [815, 0]
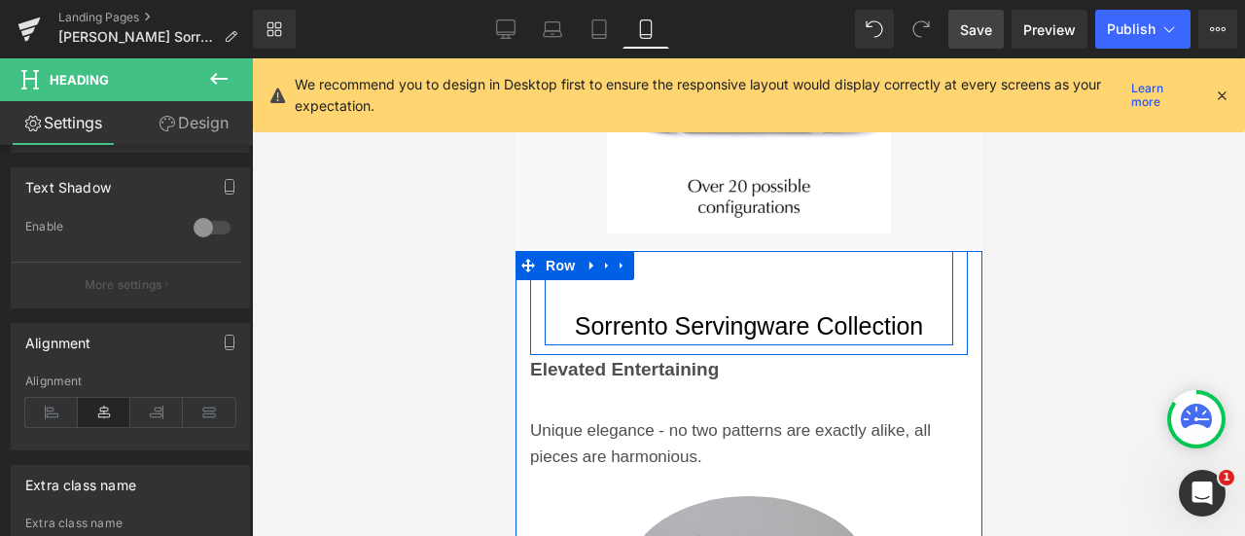
click at [887, 251] on div "Sorrento Servingware Collection Heading Row" at bounding box center [748, 298] width 408 height 94
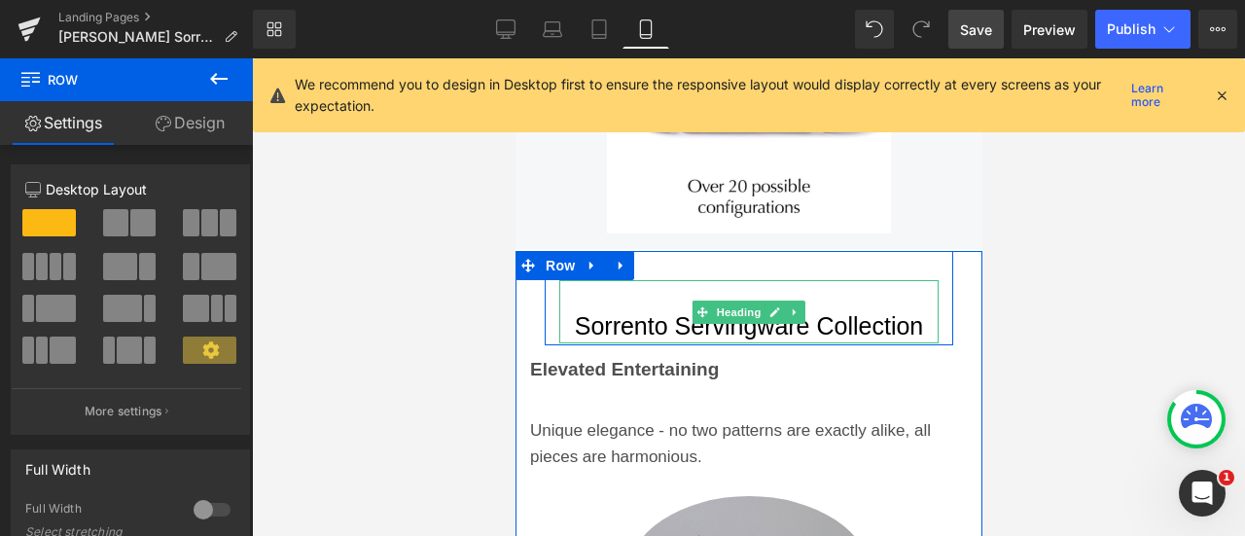
click at [877, 309] on h1 "Sorrento Servingware Collection" at bounding box center [747, 326] width 379 height 34
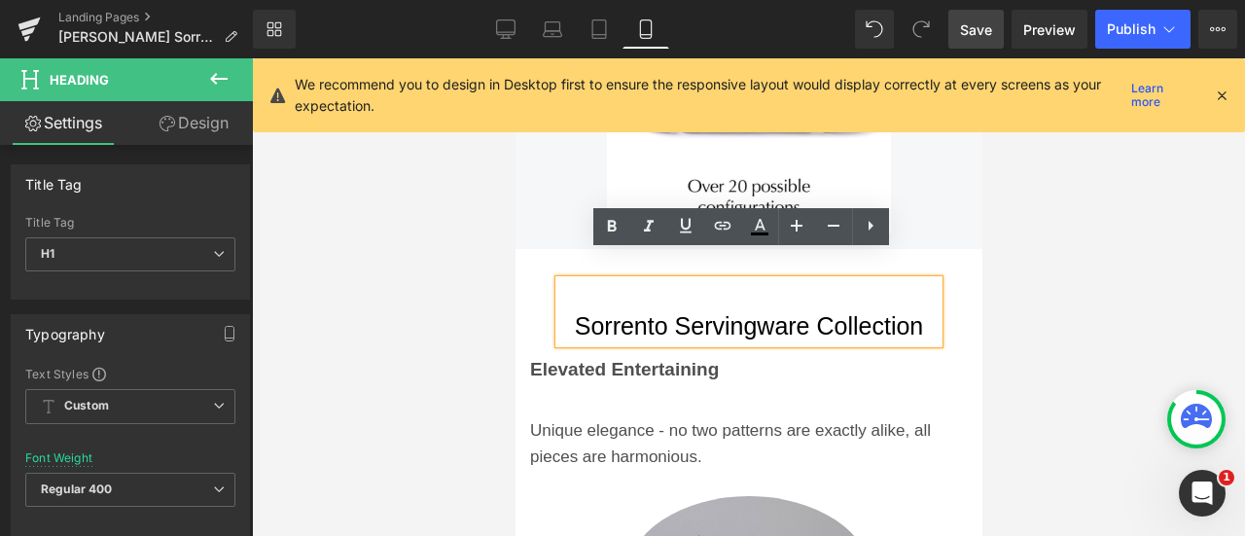
click at [554, 251] on div "Sorrento Servingware Collection Heading Row" at bounding box center [748, 298] width 408 height 94
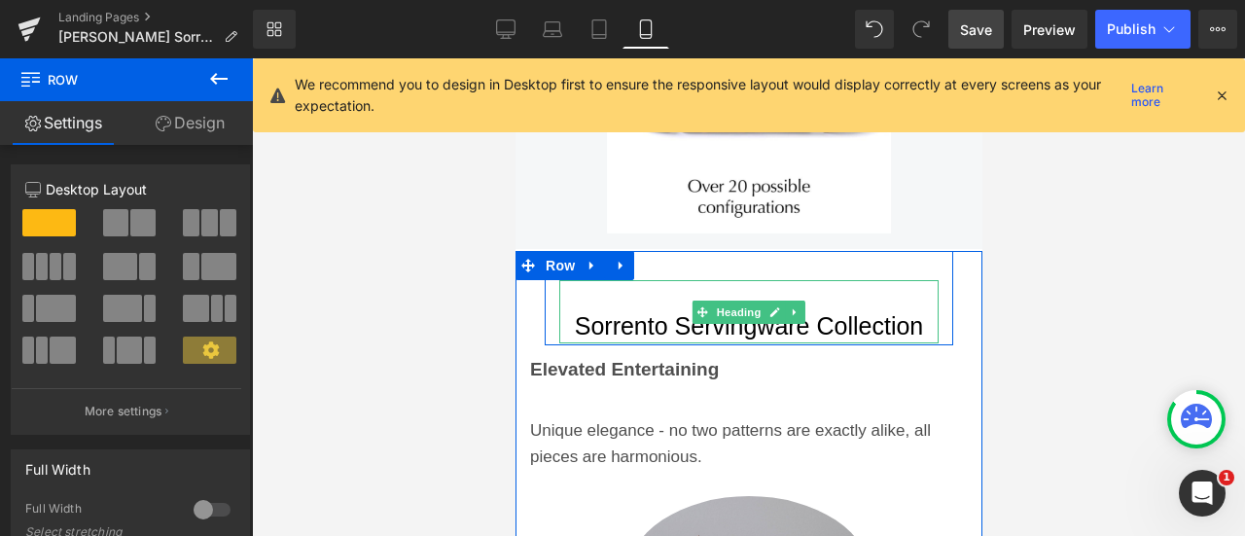
click at [616, 309] on h1 "Sorrento Servingware Collection" at bounding box center [747, 326] width 379 height 34
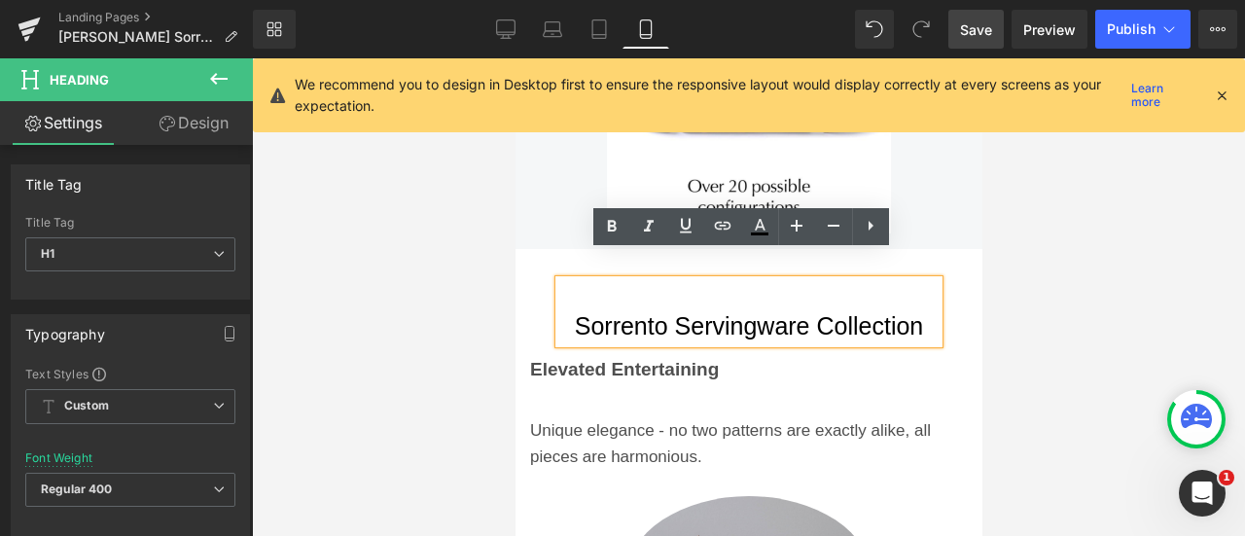
click at [555, 251] on div "Sorrento Servingware Collection Heading Row" at bounding box center [748, 298] width 408 height 94
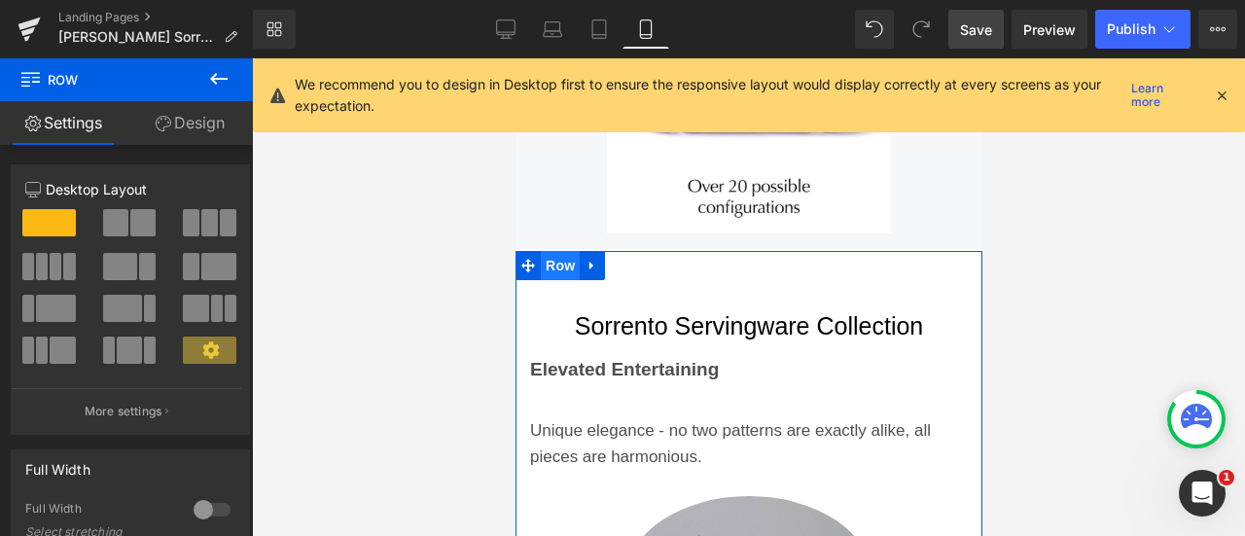
click at [553, 251] on span "Row" at bounding box center [559, 265] width 39 height 29
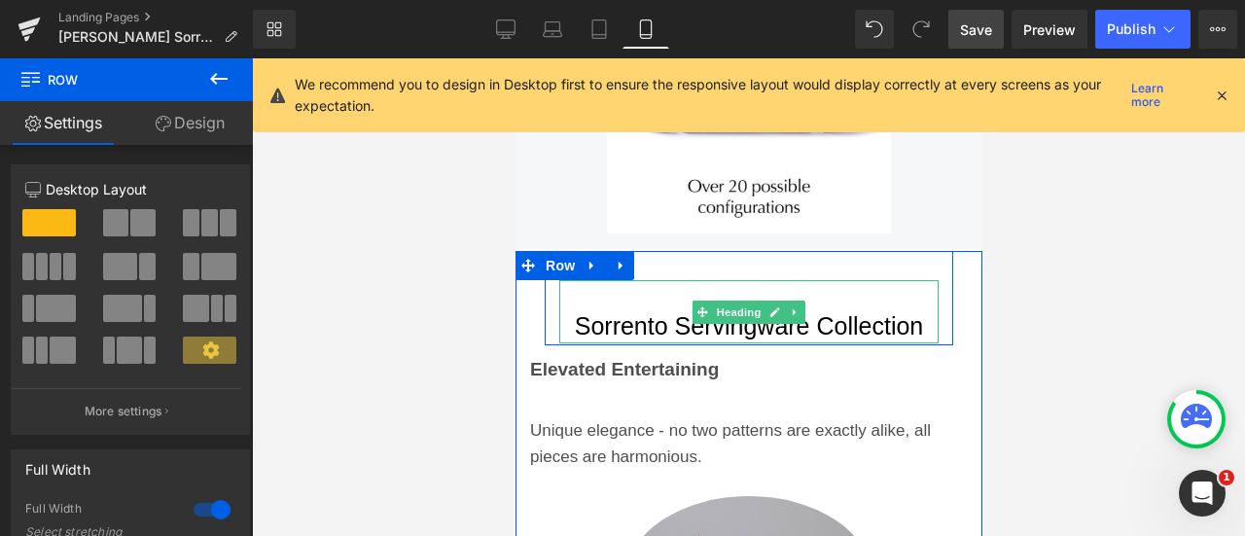
click at [564, 280] on div "Sorrento Servingware Collection" at bounding box center [747, 311] width 379 height 63
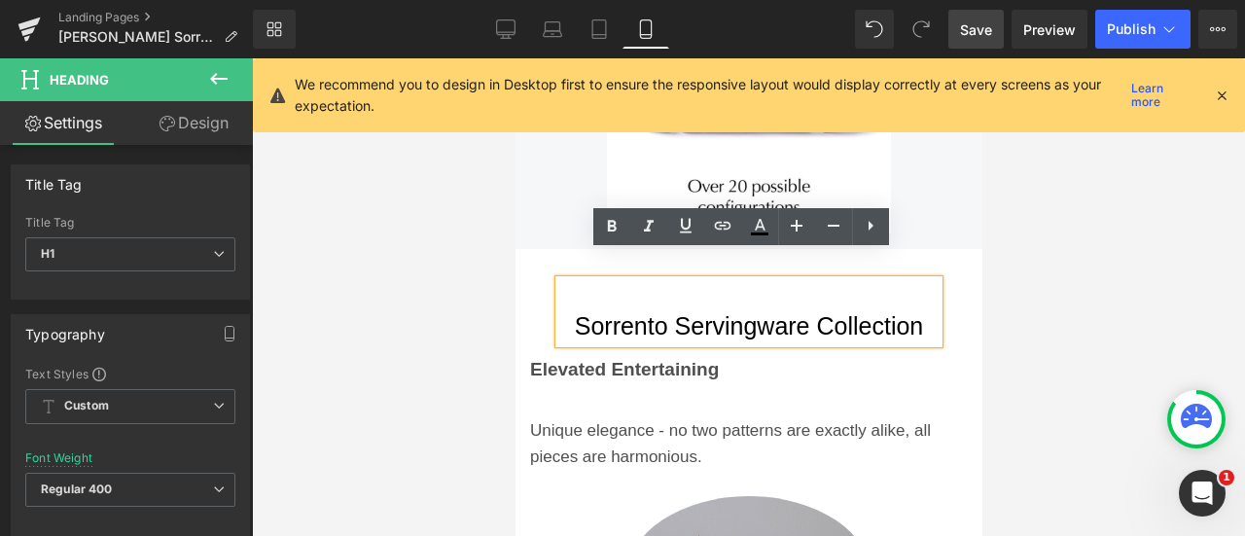
click at [607, 280] on div "Sorrento Servingware Collection" at bounding box center [747, 311] width 379 height 63
click at [926, 251] on div "Sorrento Servingware Collection Heading Row" at bounding box center [748, 298] width 408 height 94
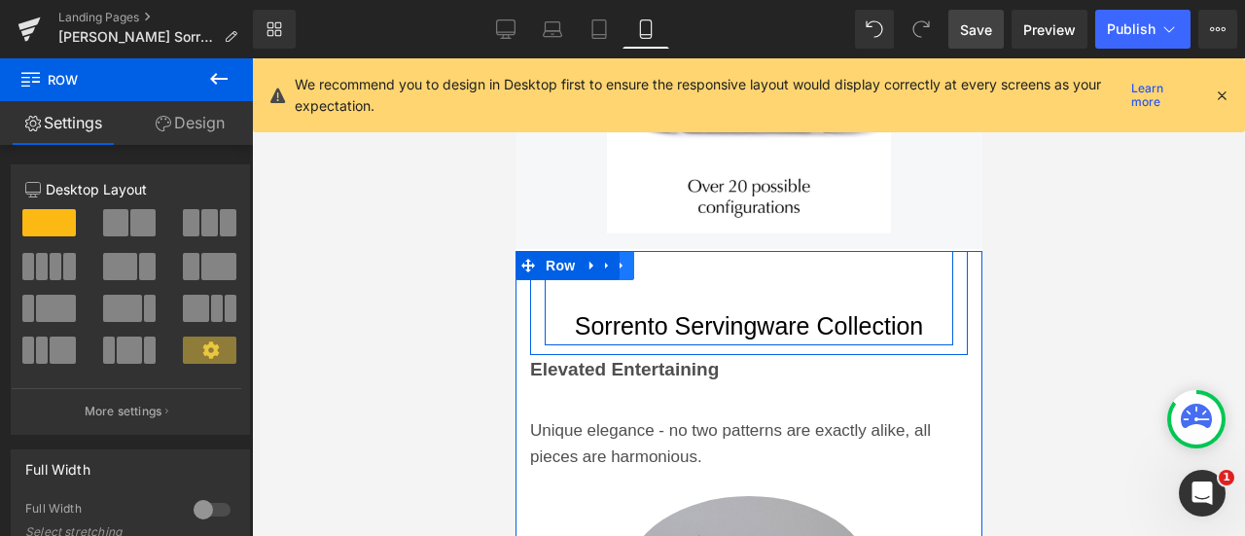
click at [618, 259] on icon at bounding box center [621, 266] width 14 height 15
click at [664, 259] on icon at bounding box center [671, 266] width 14 height 14
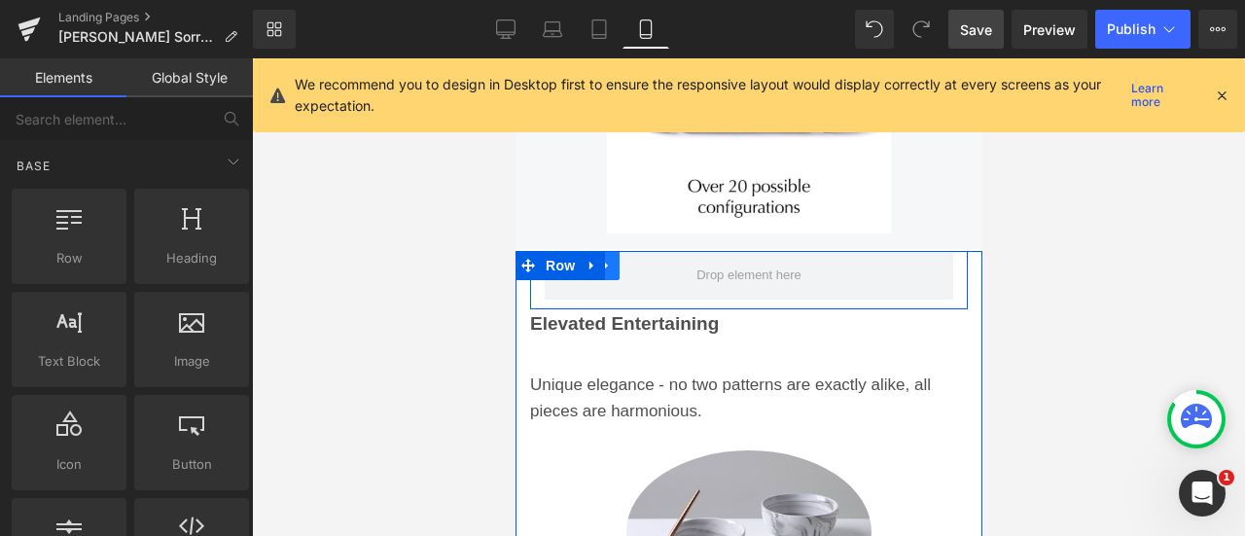
click at [609, 251] on link at bounding box center [605, 265] width 25 height 29
click at [647, 251] on link at bounding box center [656, 265] width 25 height 29
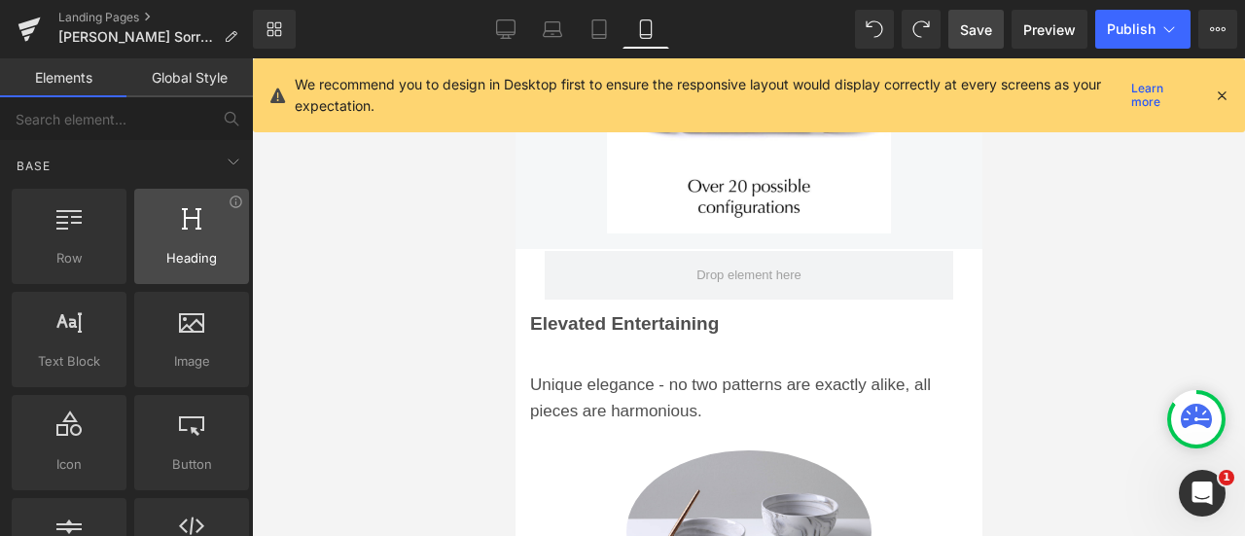
click at [166, 225] on div at bounding box center [191, 226] width 103 height 44
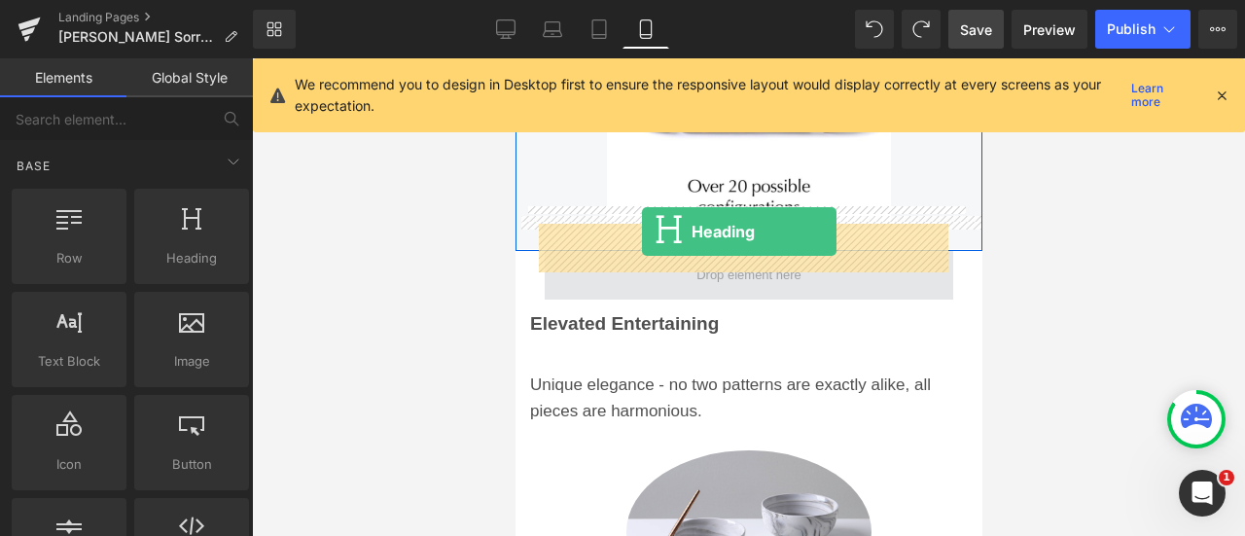
drag, startPoint x: 691, startPoint y: 312, endPoint x: 641, endPoint y: 232, distance: 94.4
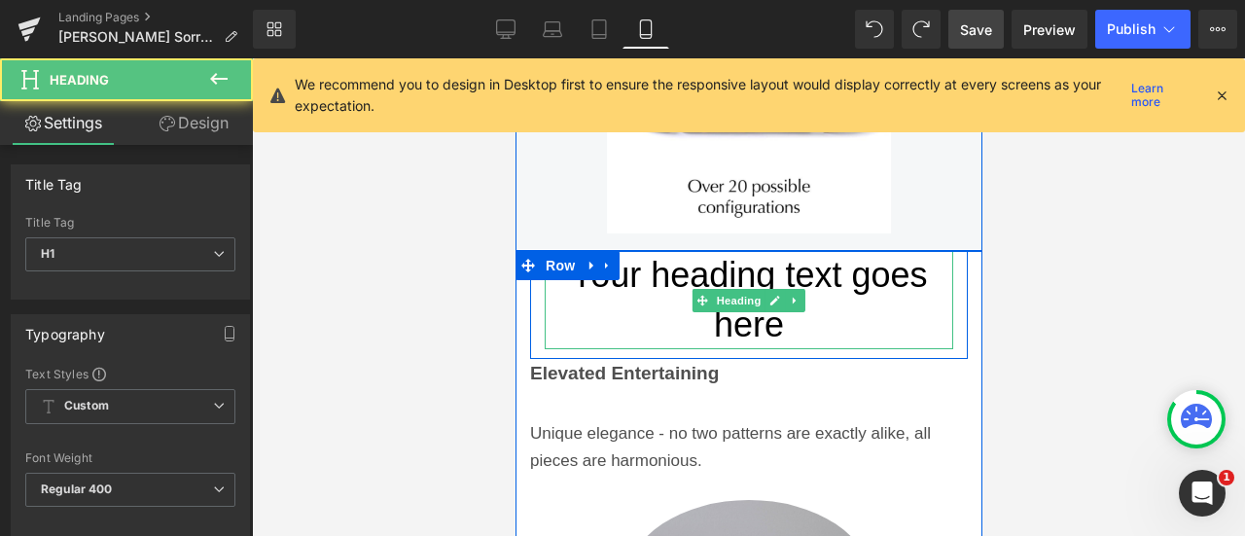
click at [892, 264] on h1 "Your heading text goes here" at bounding box center [748, 300] width 408 height 98
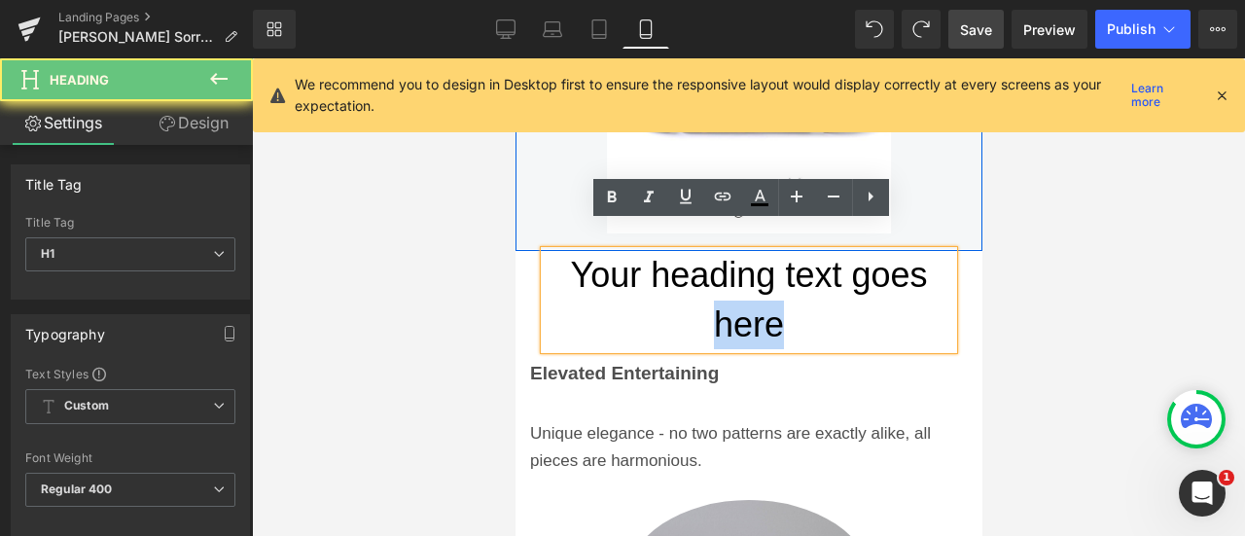
click at [892, 264] on h1 "Your heading text goes here" at bounding box center [748, 300] width 408 height 98
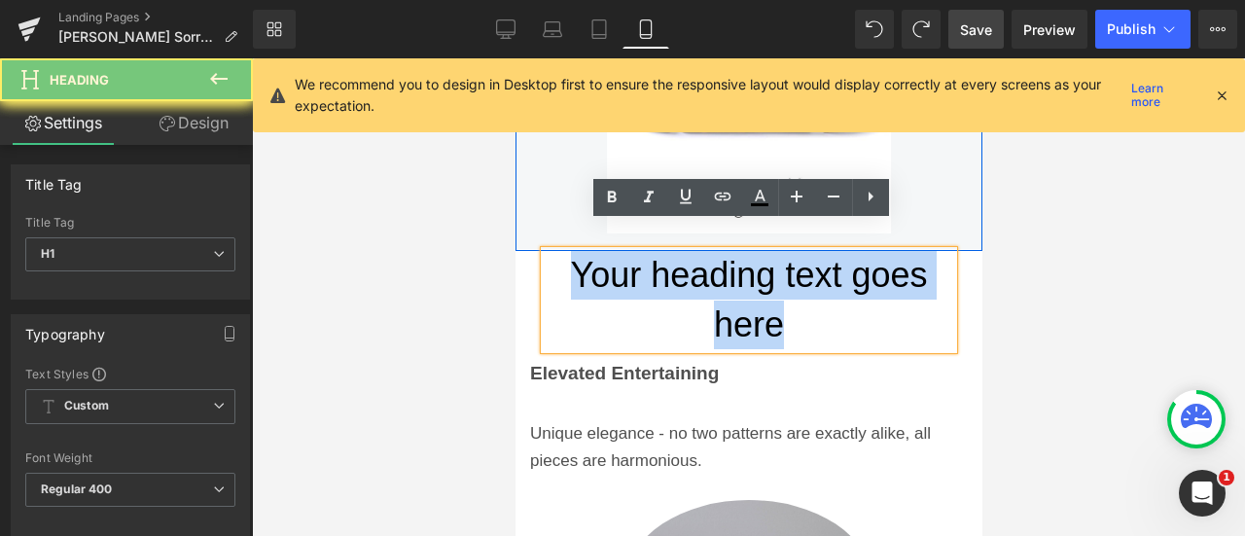
click at [892, 264] on h1 "Your heading text goes here" at bounding box center [748, 300] width 408 height 98
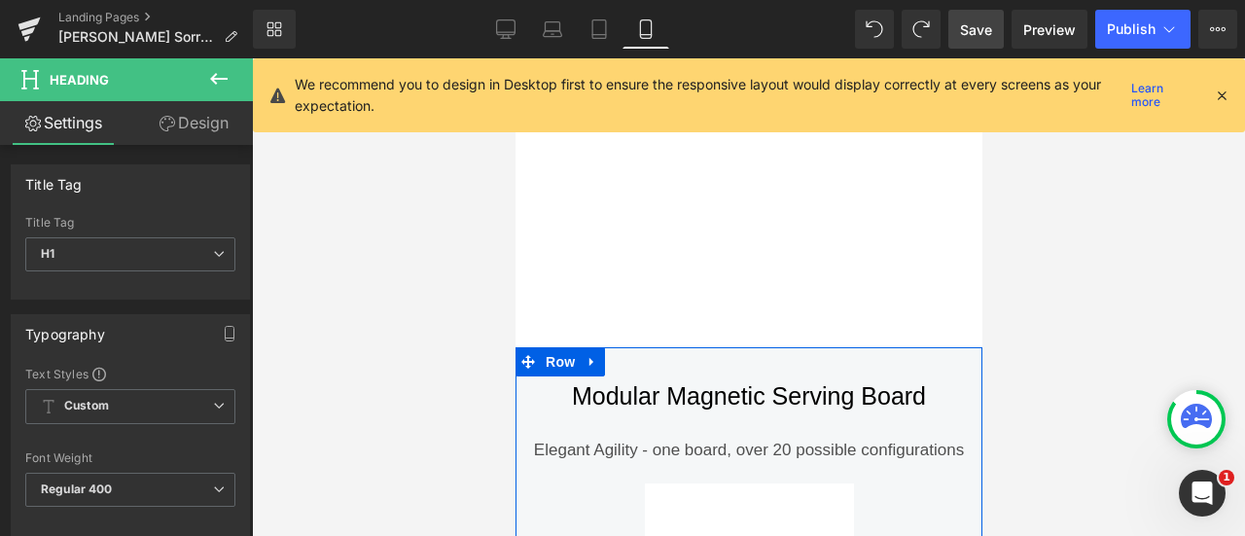
scroll to position [1515, 0]
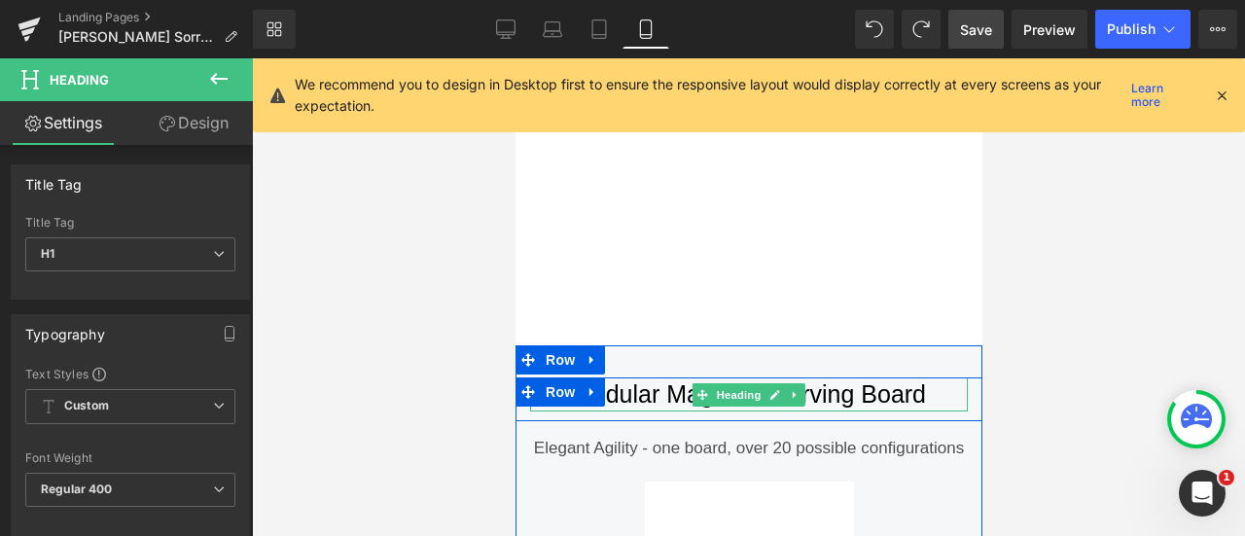
click at [846, 377] on h5 "Modular Magnetic Serving Board" at bounding box center [748, 394] width 438 height 34
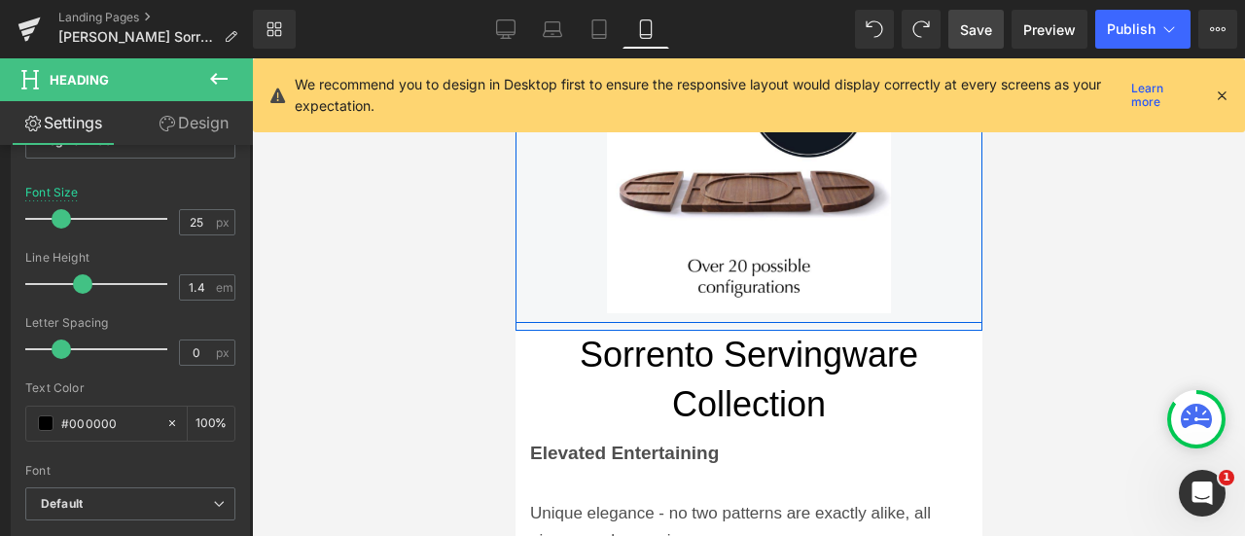
scroll to position [2329, 0]
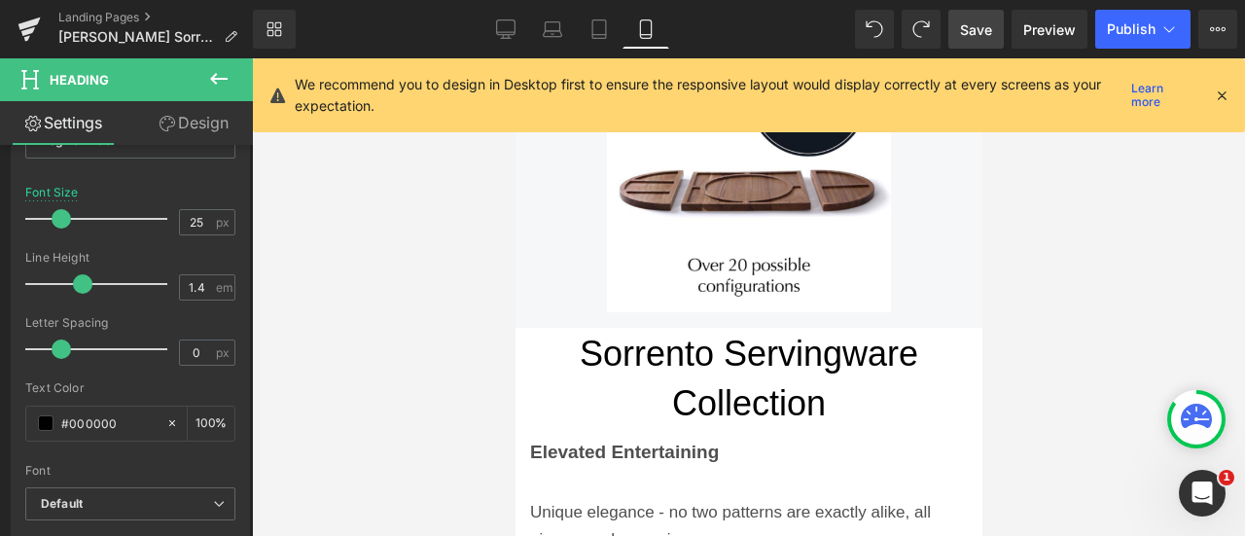
click at [695, 340] on div "Sorrento Servingware Collection Heading" at bounding box center [748, 379] width 408 height 98
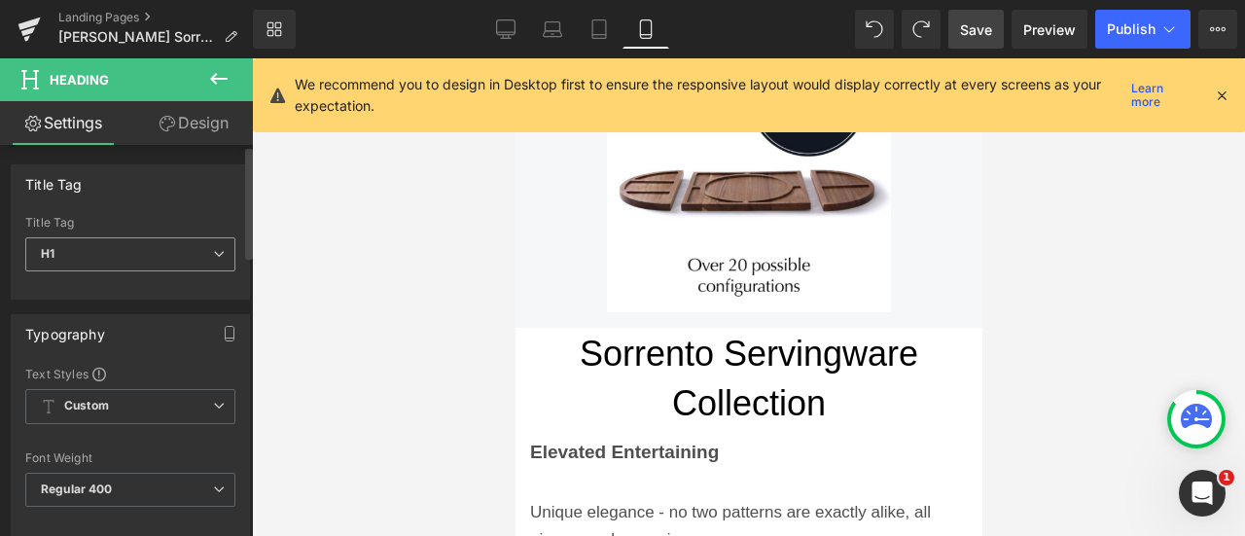
click at [206, 265] on span "H1" at bounding box center [130, 254] width 210 height 34
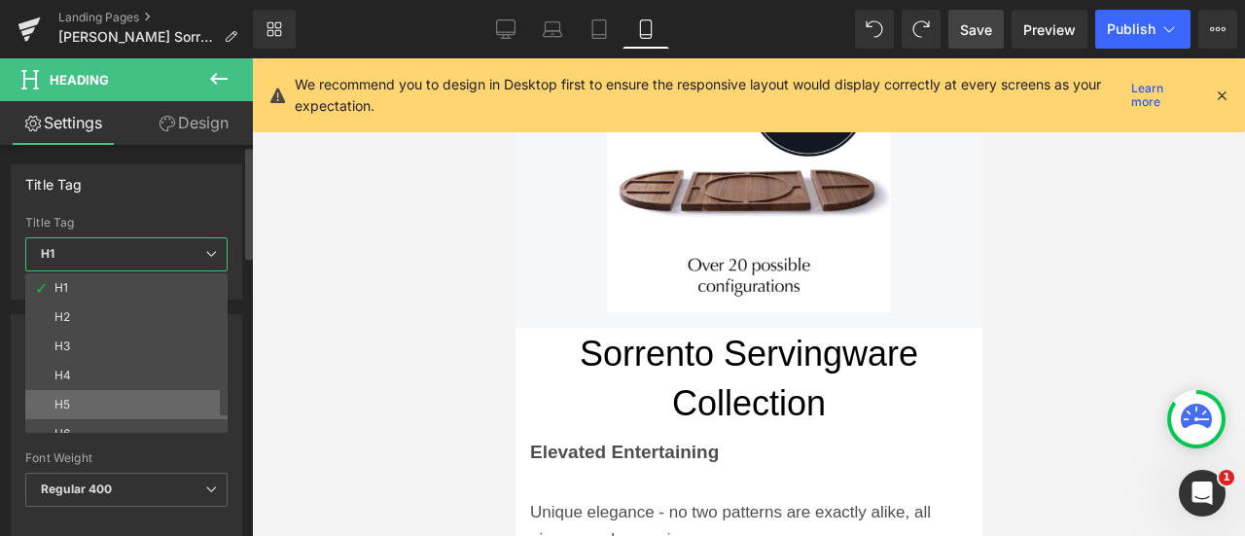
click at [200, 405] on li "H5" at bounding box center [130, 404] width 211 height 29
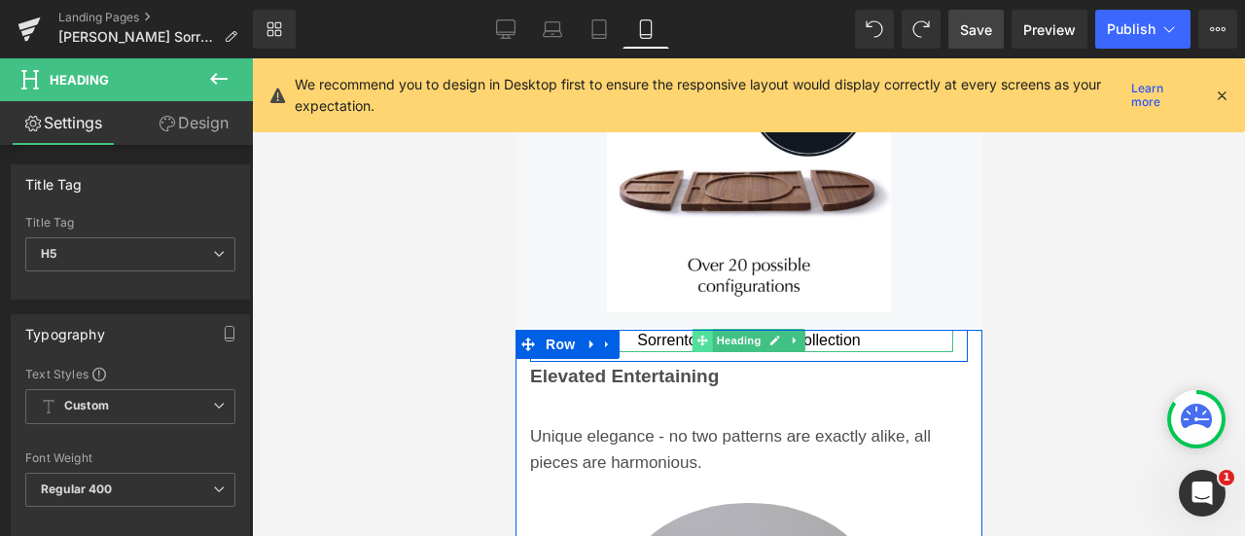
click at [698, 334] on icon at bounding box center [701, 340] width 11 height 12
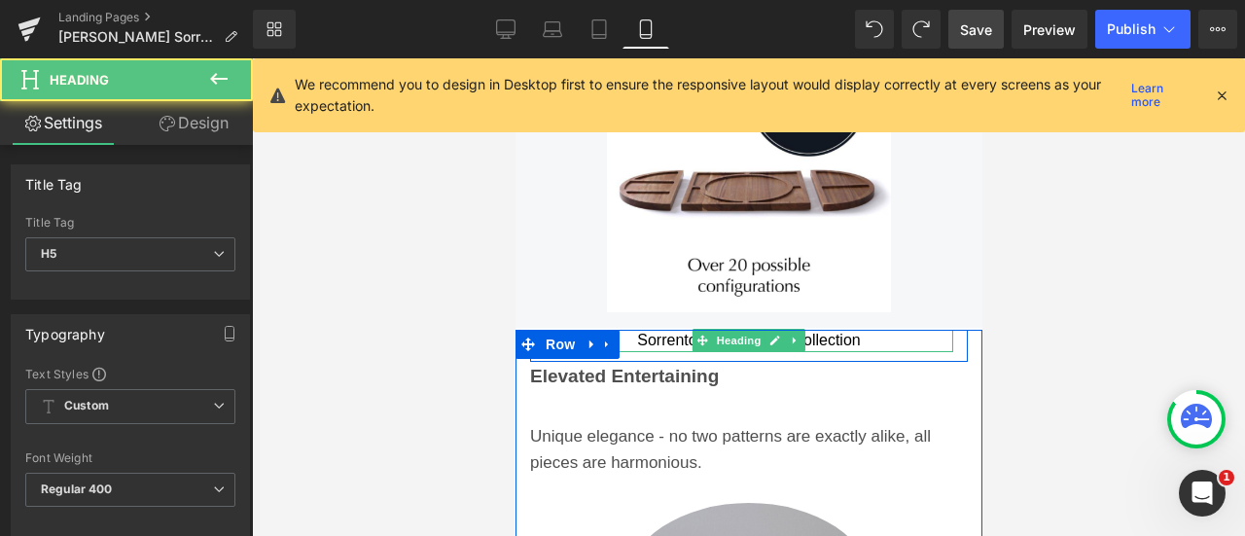
click at [659, 330] on h5 "Sorrento Servingware Collection" at bounding box center [748, 340] width 408 height 21
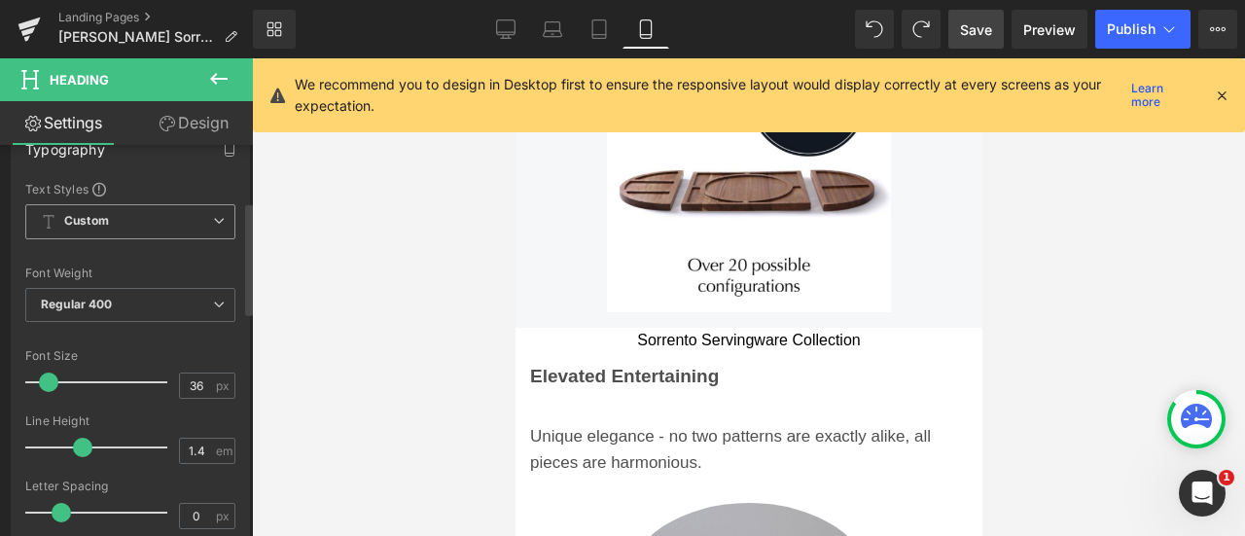
scroll to position [218, 0]
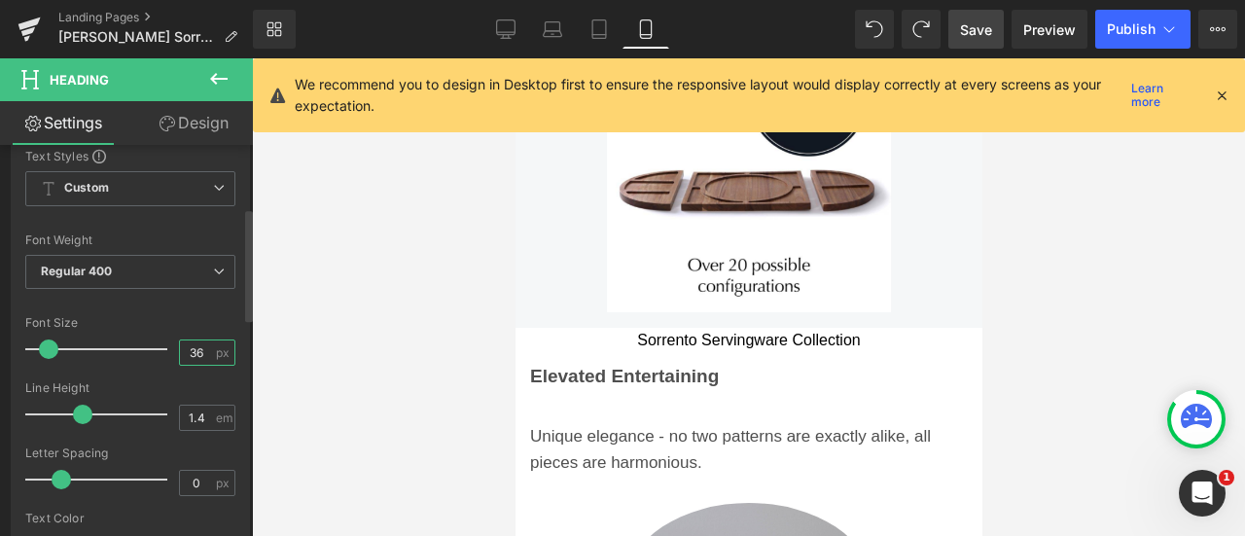
click at [192, 352] on input "36" at bounding box center [197, 352] width 34 height 24
type input "1"
type input "25"
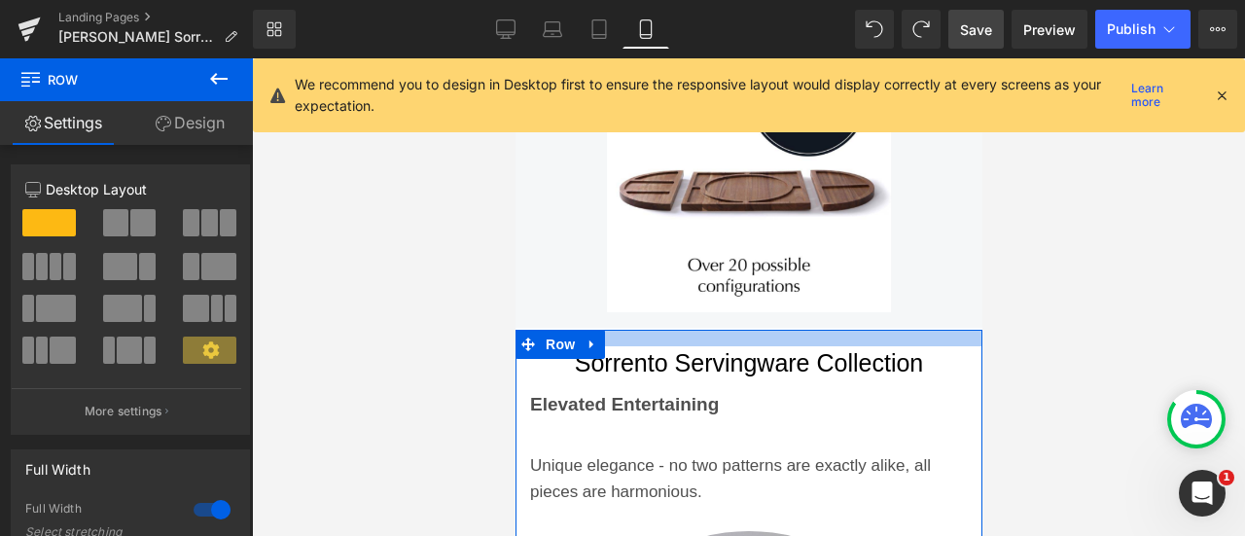
drag, startPoint x: 851, startPoint y: 307, endPoint x: 850, endPoint y: 327, distance: 19.5
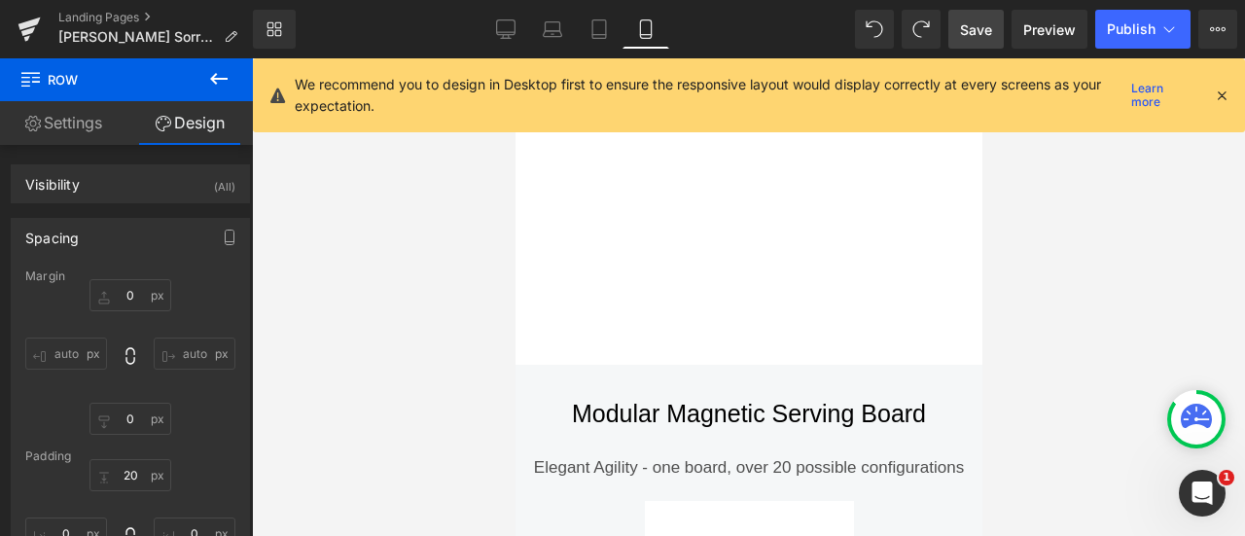
scroll to position [1494, 0]
click at [829, 398] on h5 "Modular Magnetic Serving Board" at bounding box center [748, 415] width 438 height 34
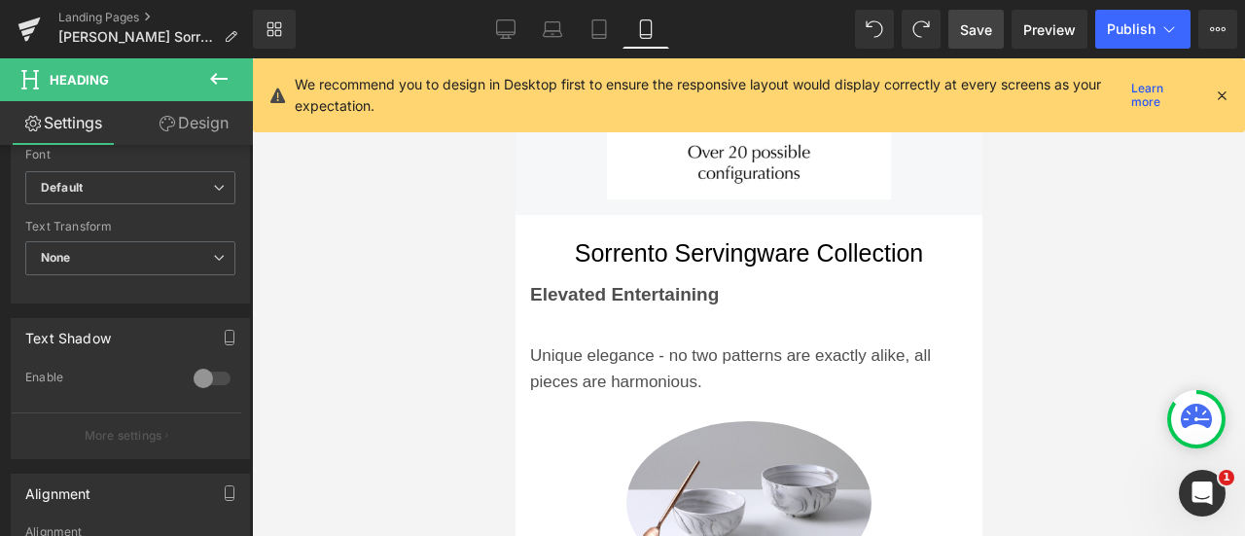
scroll to position [2443, 0]
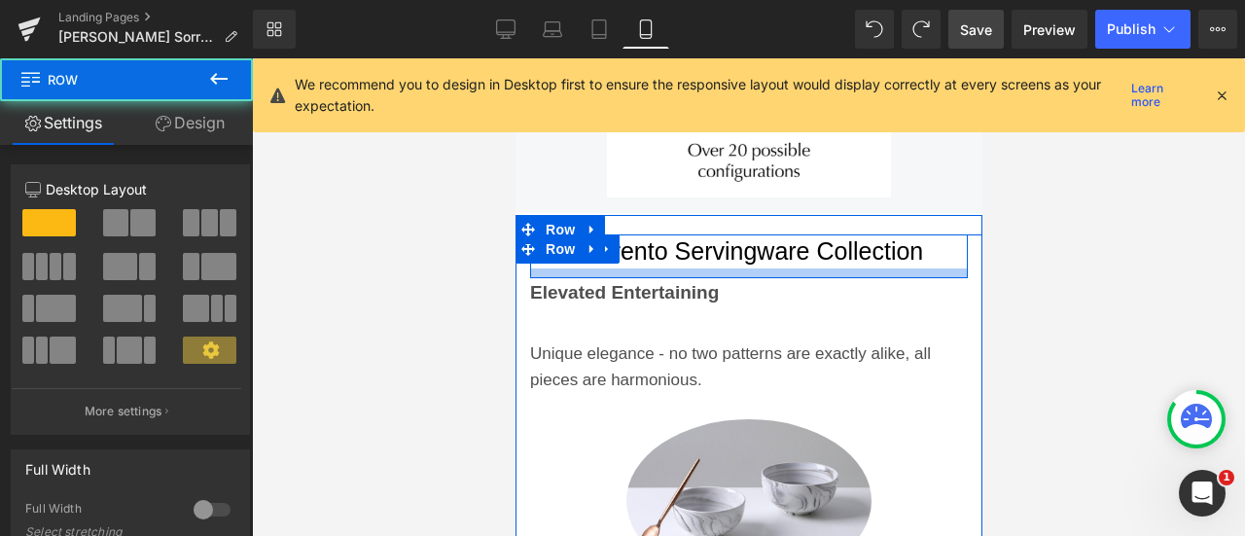
click at [725, 268] on div at bounding box center [748, 273] width 438 height 10
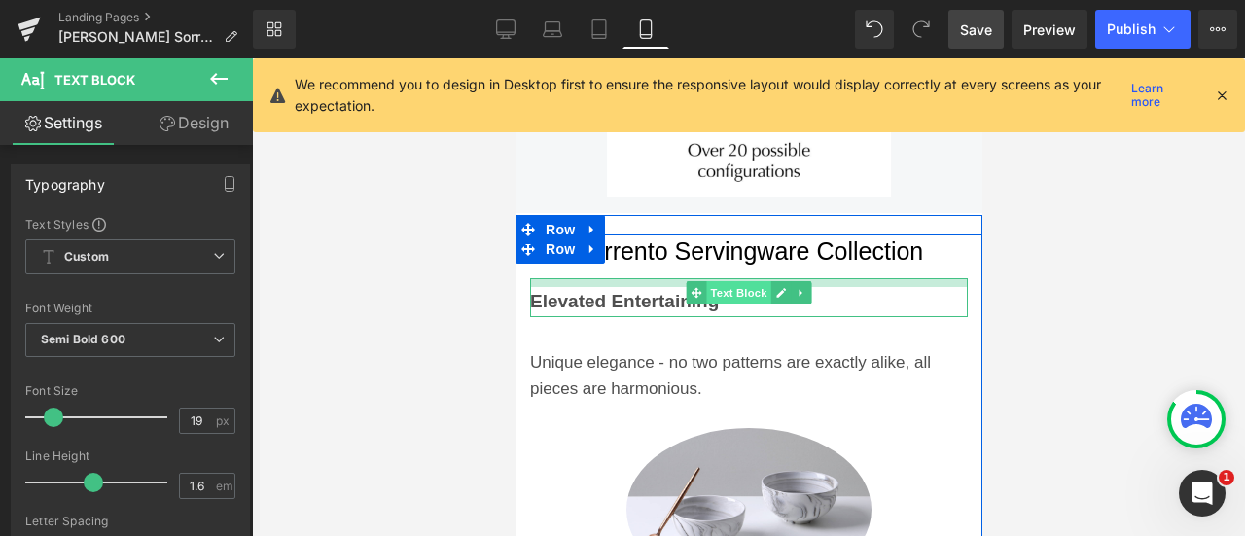
drag, startPoint x: 727, startPoint y: 252, endPoint x: 727, endPoint y: 263, distance: 11.7
click at [727, 278] on div "Elevated Entertaining Text Block" at bounding box center [748, 297] width 438 height 38
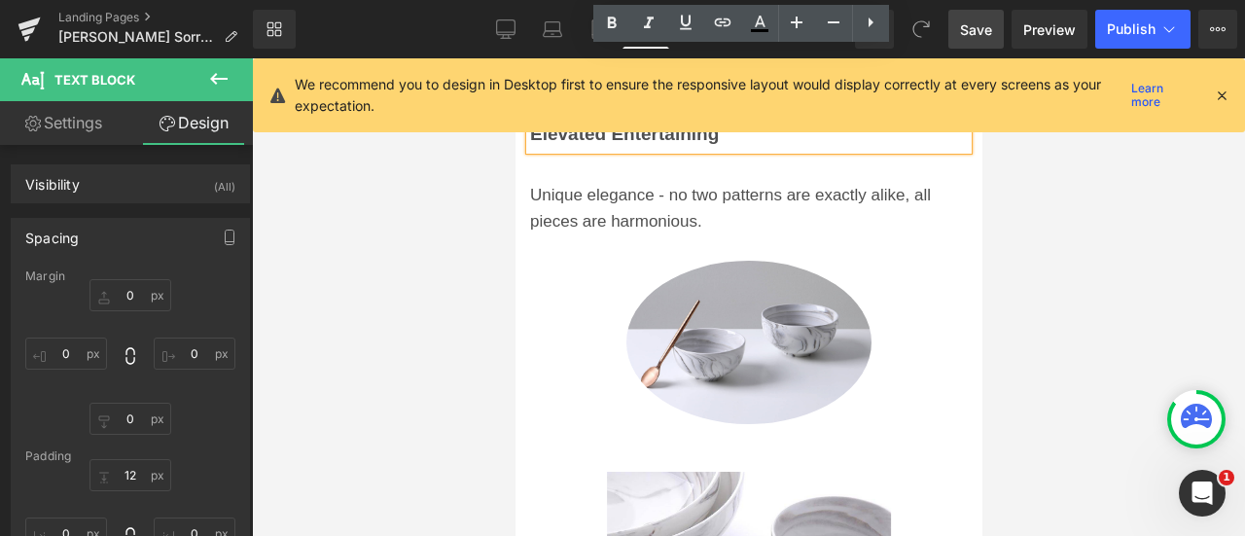
scroll to position [2661, 0]
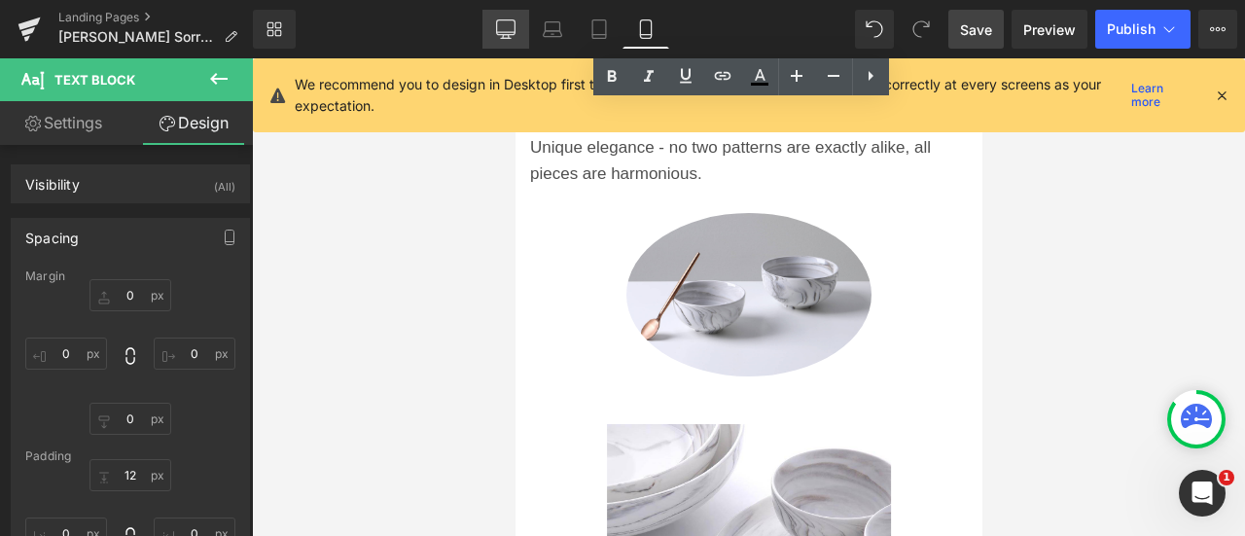
click at [495, 24] on link "Desktop" at bounding box center [505, 29] width 47 height 39
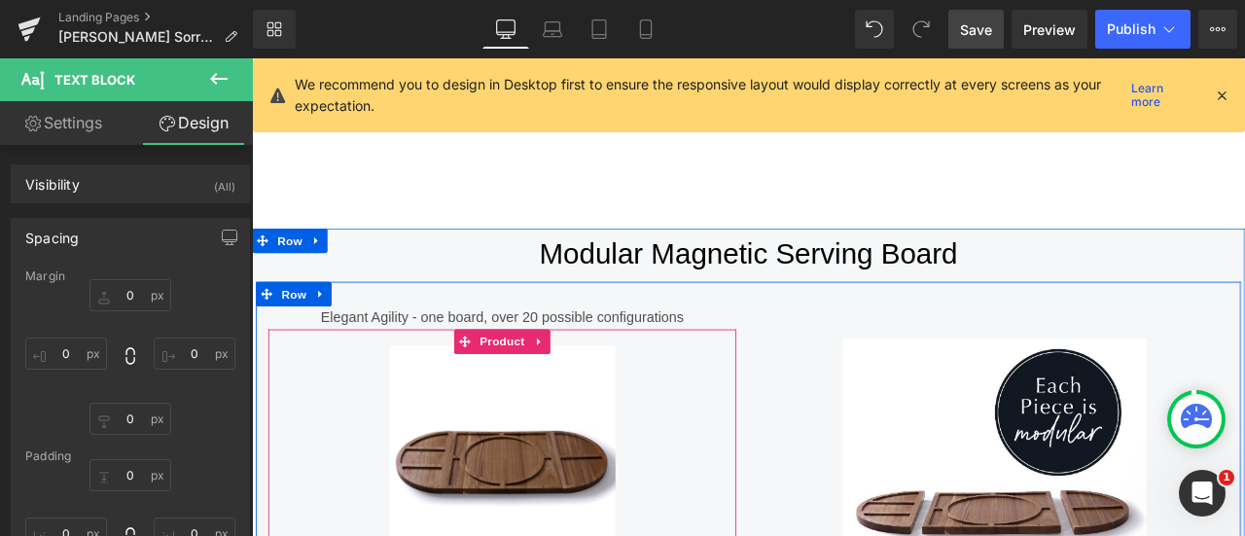
scroll to position [1359, 0]
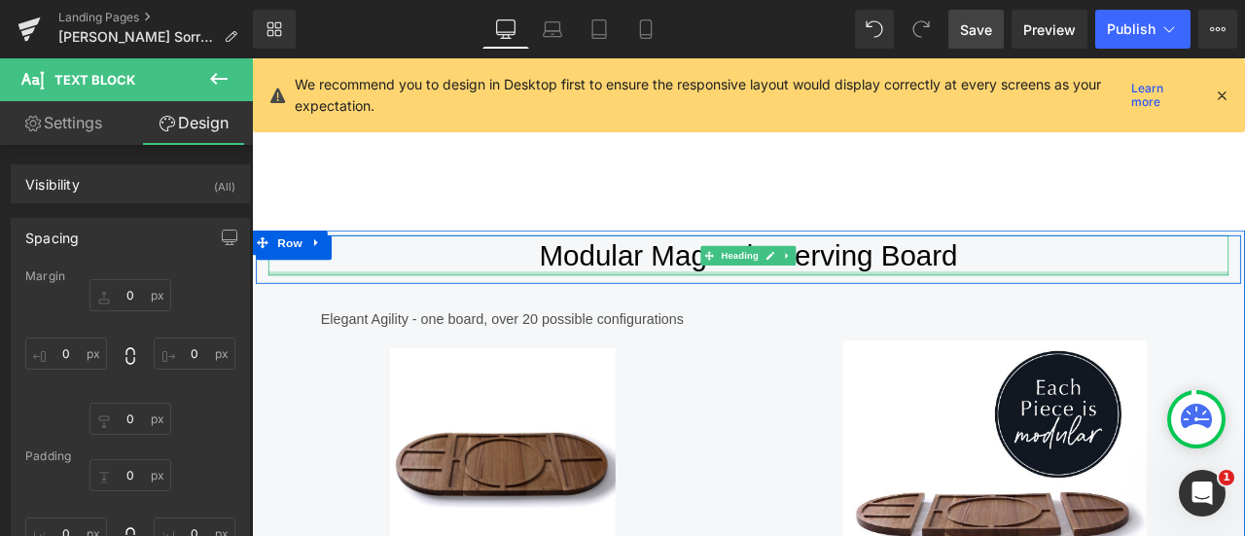
click at [787, 316] on div at bounding box center [840, 313] width 1138 height 5
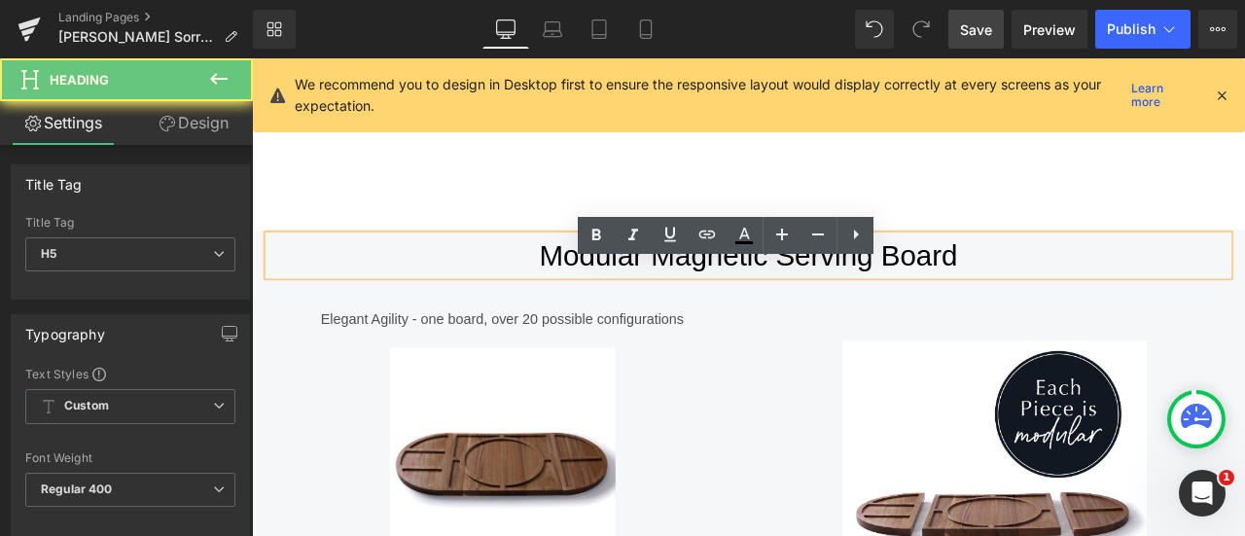
click at [721, 316] on h5 "Modular Magnetic Serving Board" at bounding box center [840, 292] width 1138 height 48
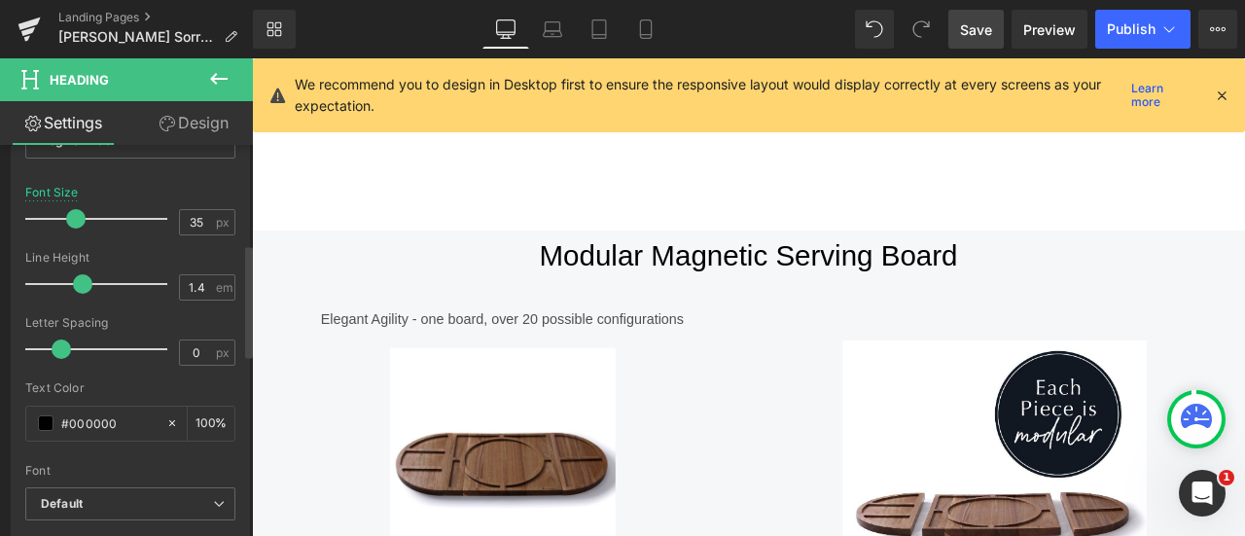
scroll to position [351, 0]
drag, startPoint x: 441, startPoint y: 521, endPoint x: 718, endPoint y: 550, distance: 277.7
click at [718, 535] on link "Sale Off" at bounding box center [548, 535] width 535 height 267
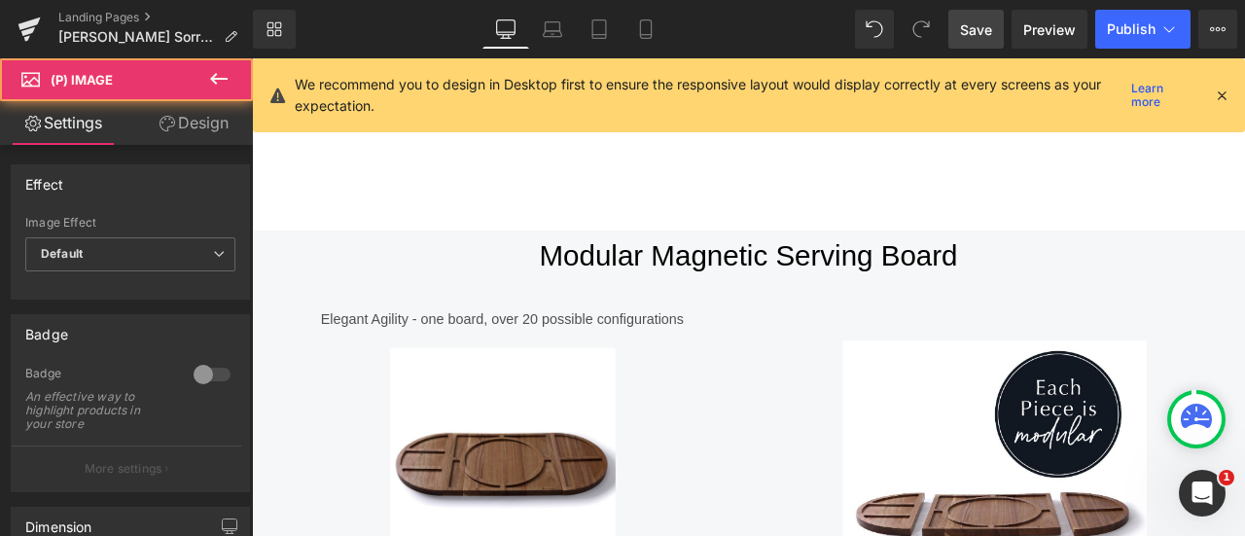
scroll to position [1844, 0]
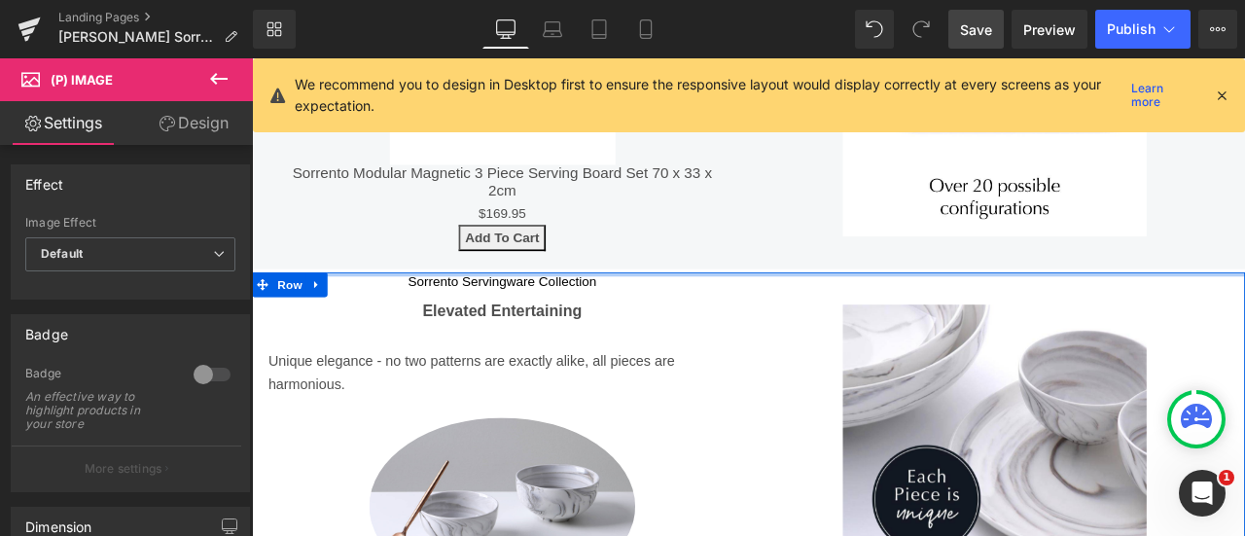
click at [633, 334] on h5 "Sorrento Servingware Collection" at bounding box center [548, 322] width 525 height 21
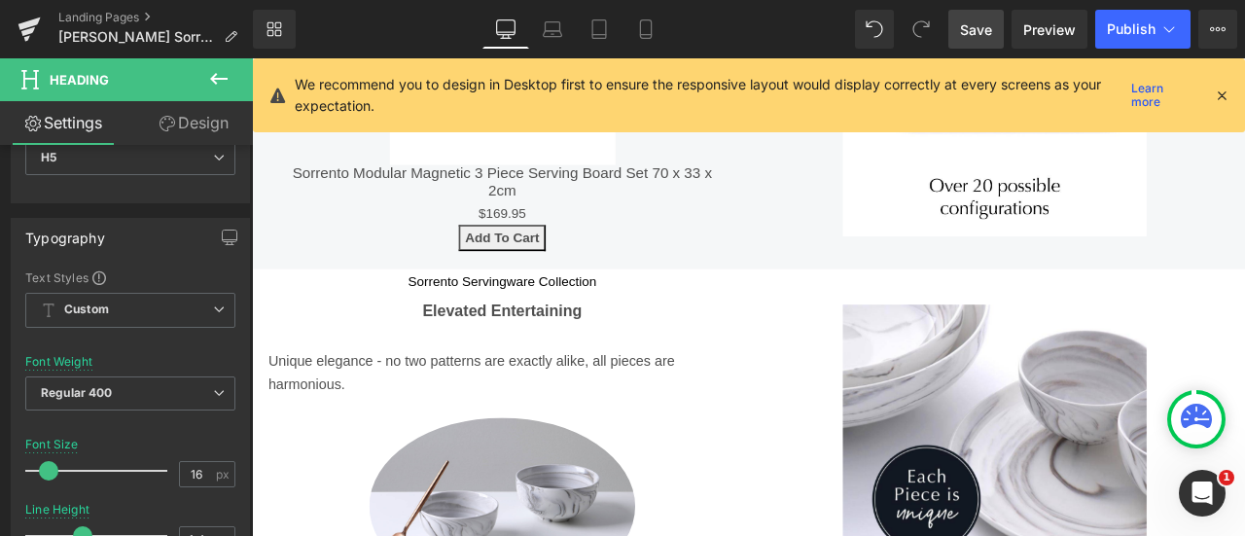
scroll to position [97, 0]
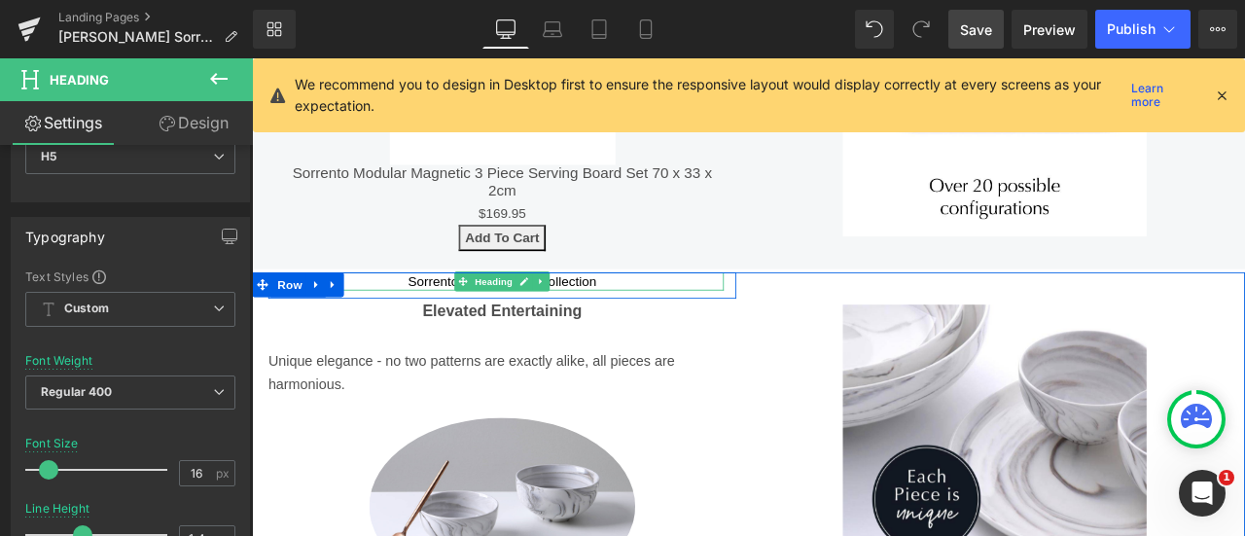
click at [455, 334] on h5 "Sorrento Servingware Collection" at bounding box center [548, 322] width 525 height 21
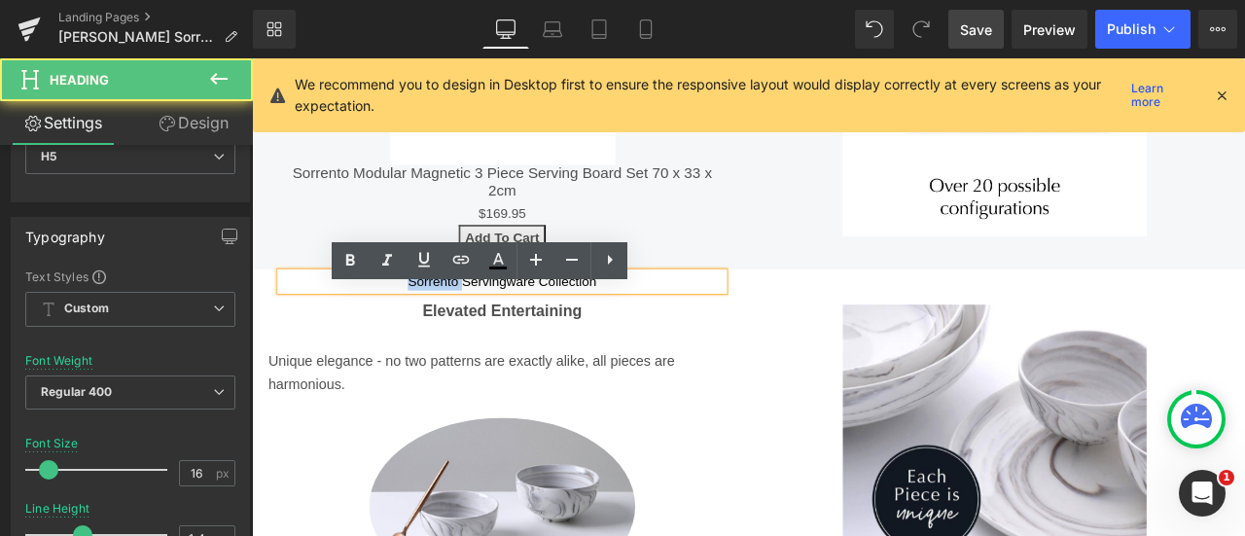
click at [455, 334] on h5 "Sorrento Servingware Collection" at bounding box center [548, 322] width 525 height 21
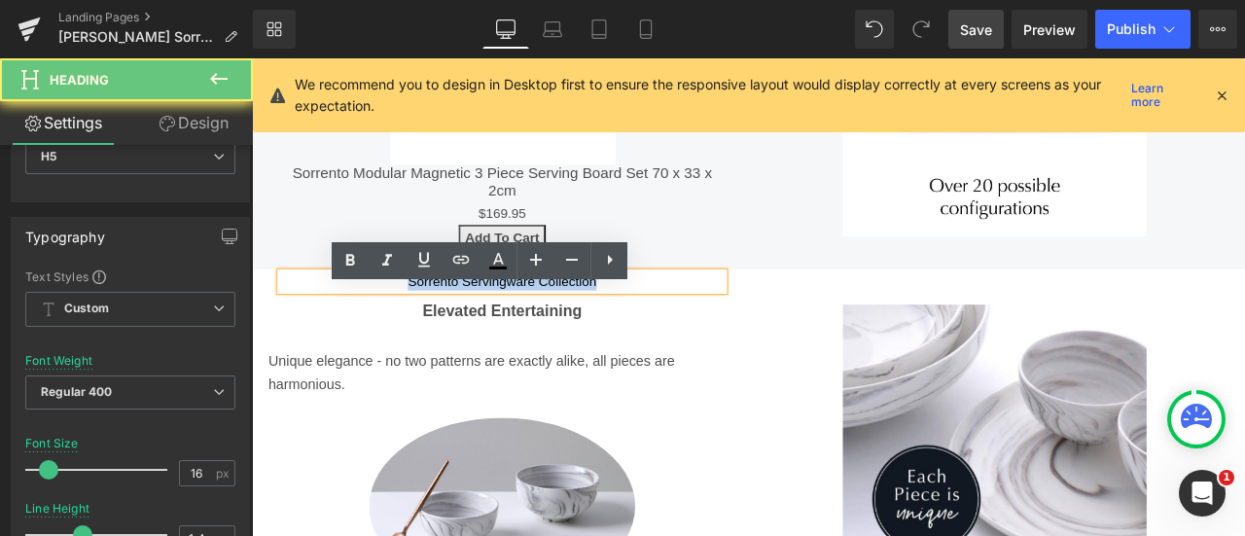
click at [455, 334] on h5 "Sorrento Servingware Collection" at bounding box center [548, 322] width 525 height 21
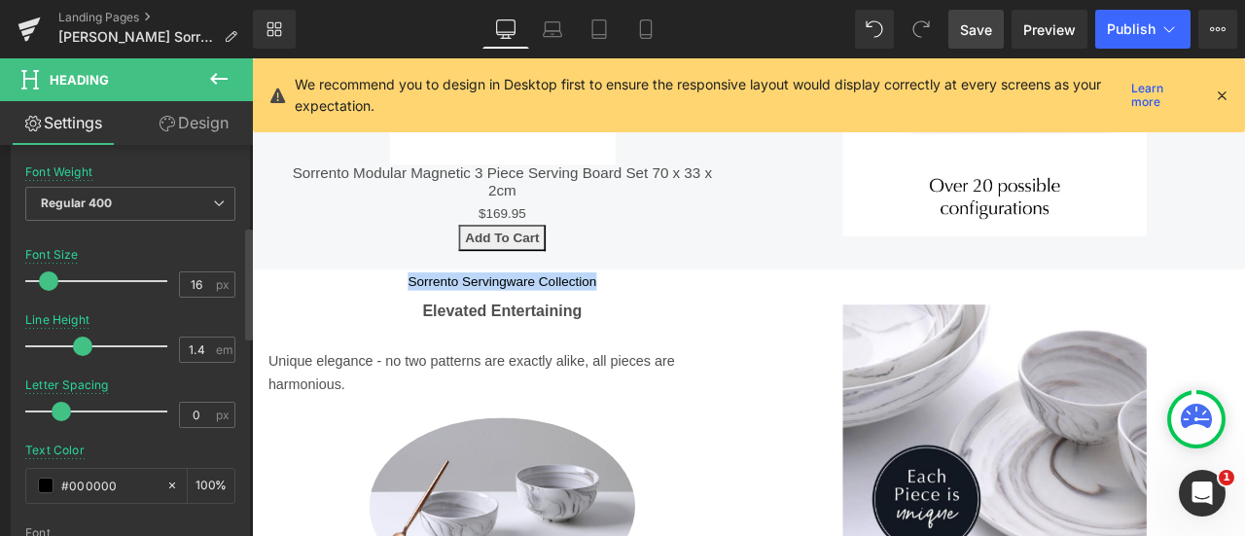
scroll to position [292, 0]
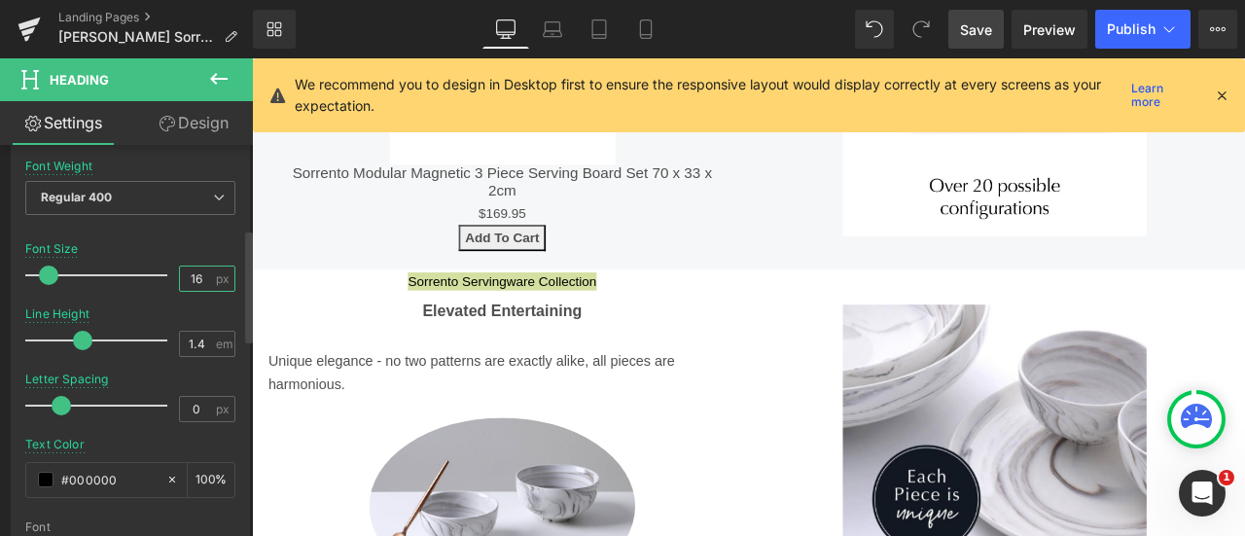
click at [189, 278] on input "16" at bounding box center [197, 278] width 34 height 24
type input "6"
type input "35"
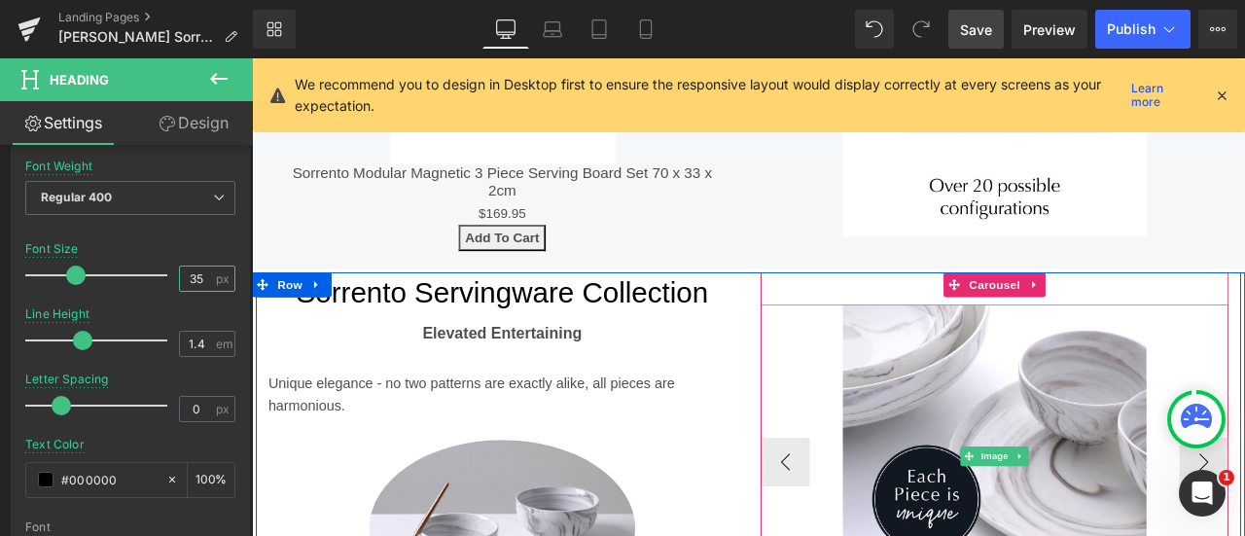
scroll to position [1895, 0]
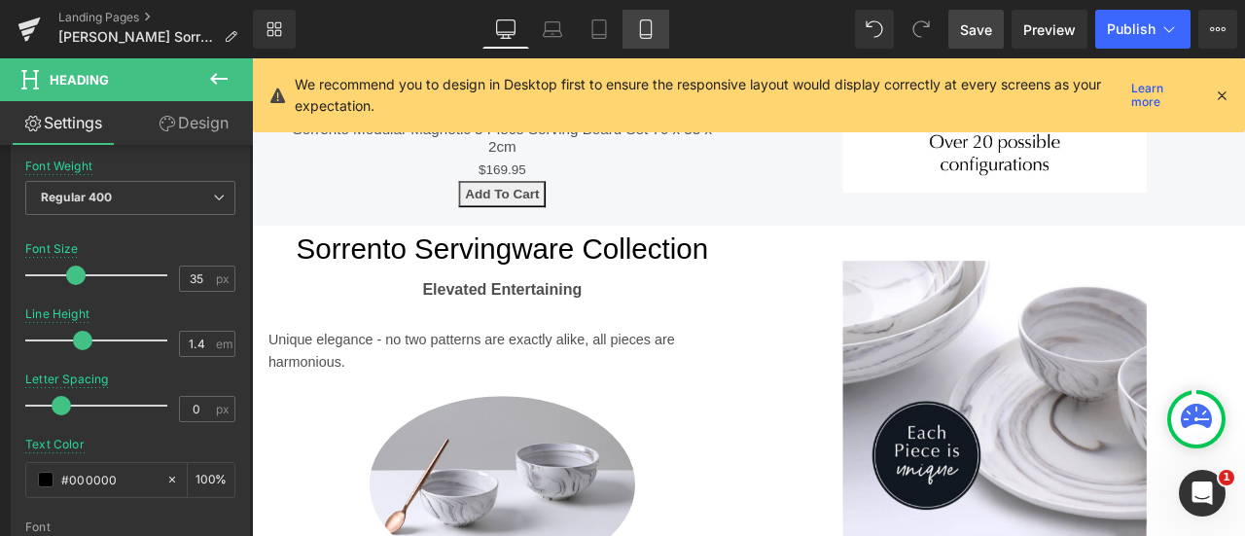
click at [650, 22] on icon at bounding box center [645, 28] width 19 height 19
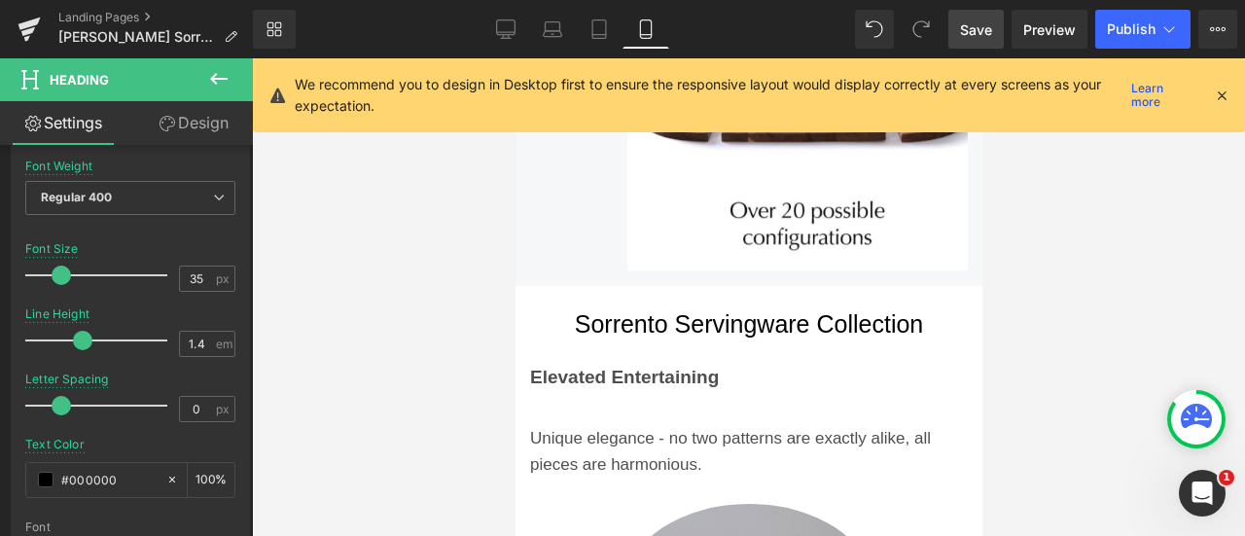
scroll to position [22, 437]
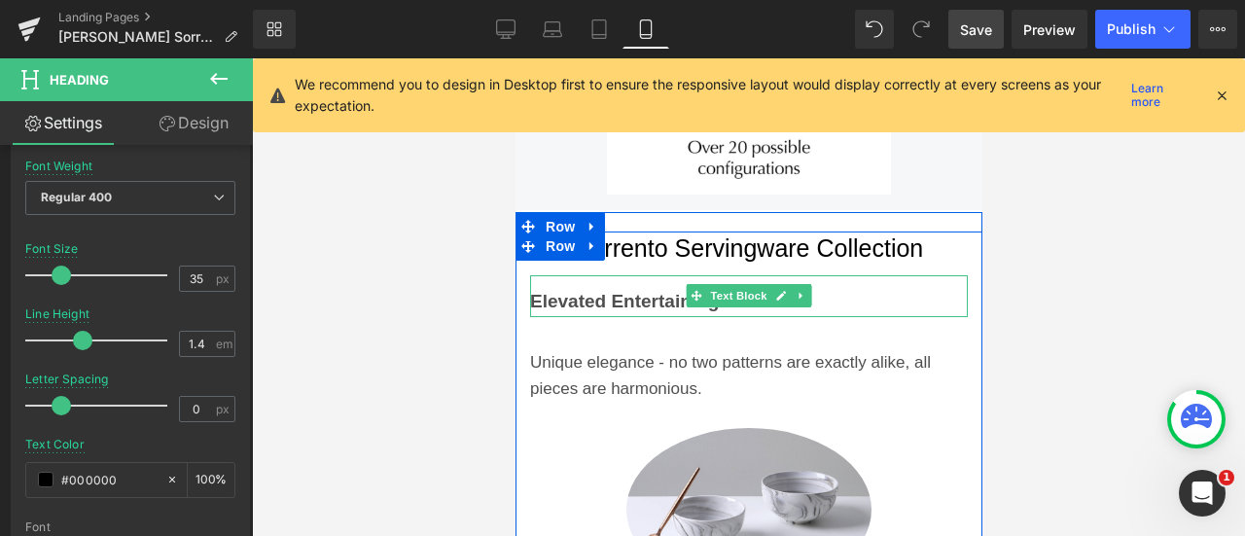
click at [667, 287] on p "Elevated Entertaining" at bounding box center [748, 301] width 438 height 29
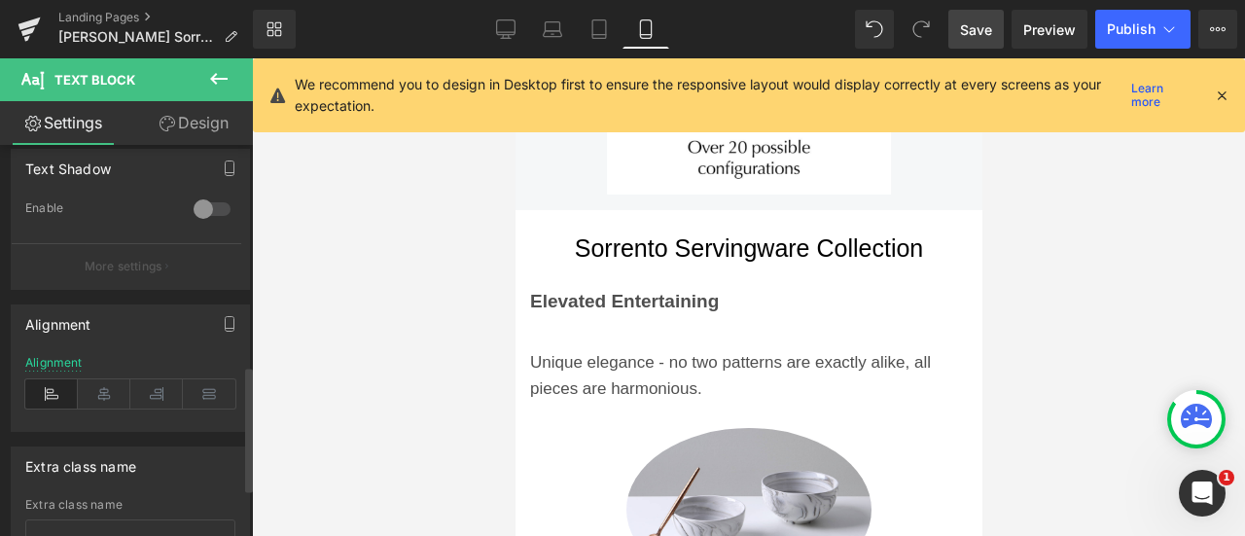
scroll to position [685, 0]
click at [112, 390] on icon at bounding box center [104, 392] width 53 height 29
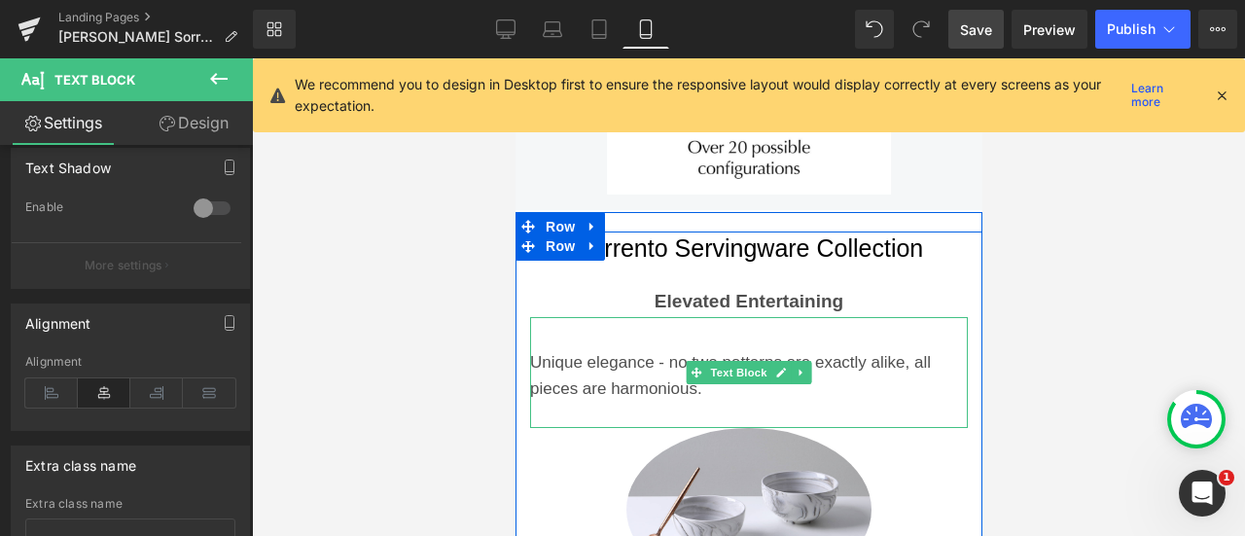
click at [735, 318] on div "Unique elegance - no two patterns are exactly alike, all pieces are harmonious." at bounding box center [748, 373] width 438 height 112
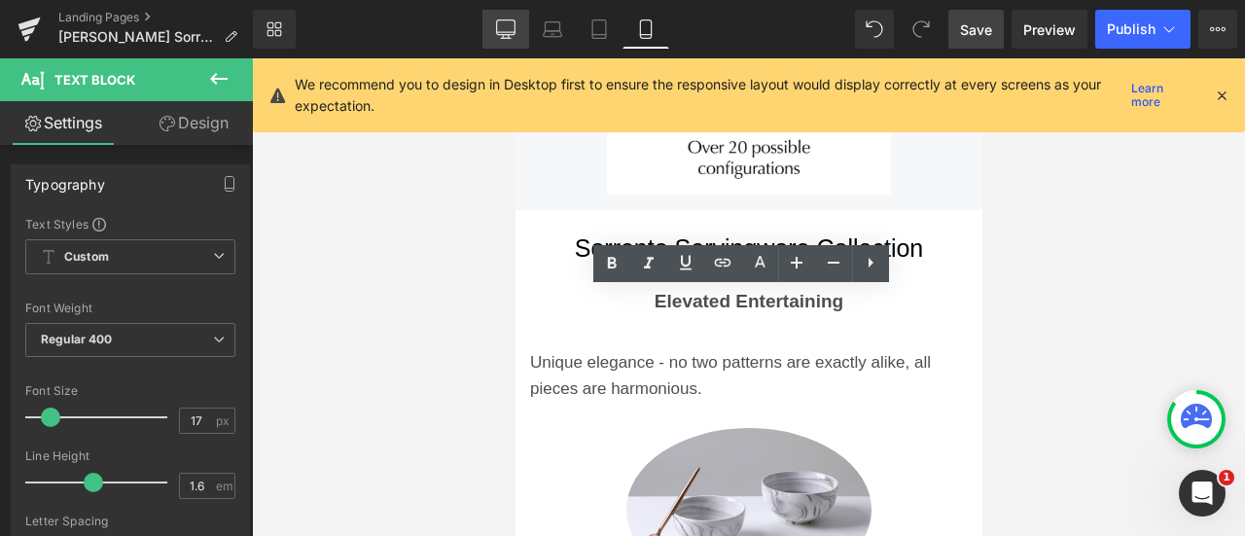
click at [508, 24] on icon at bounding box center [505, 28] width 19 height 19
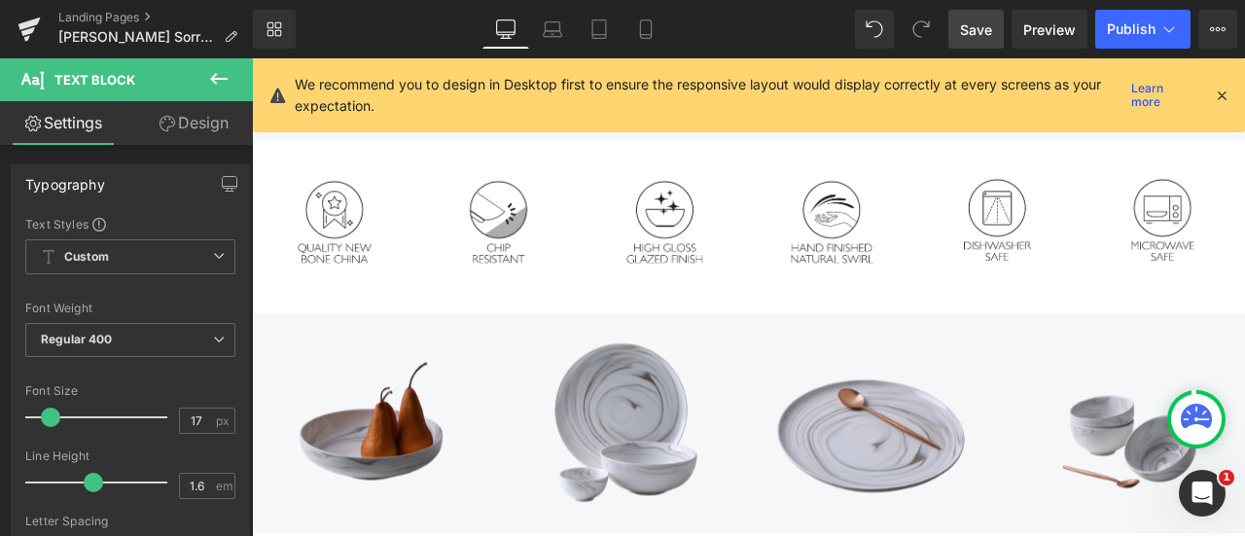
scroll to position [3018, 0]
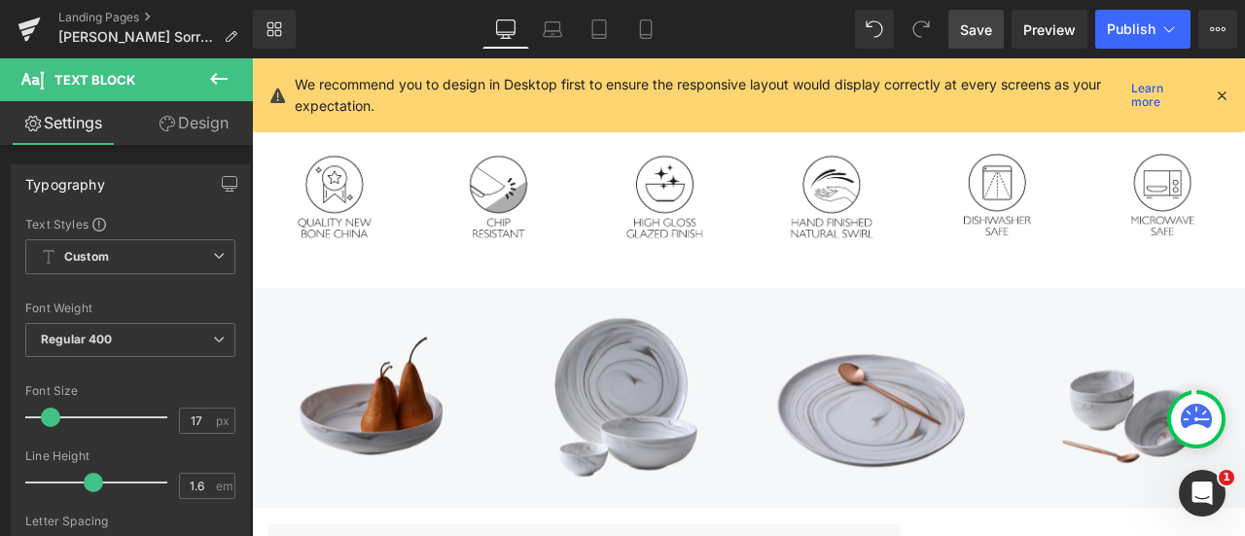
click at [980, 40] on link "Save" at bounding box center [975, 29] width 55 height 39
